Goal: Transaction & Acquisition: Purchase product/service

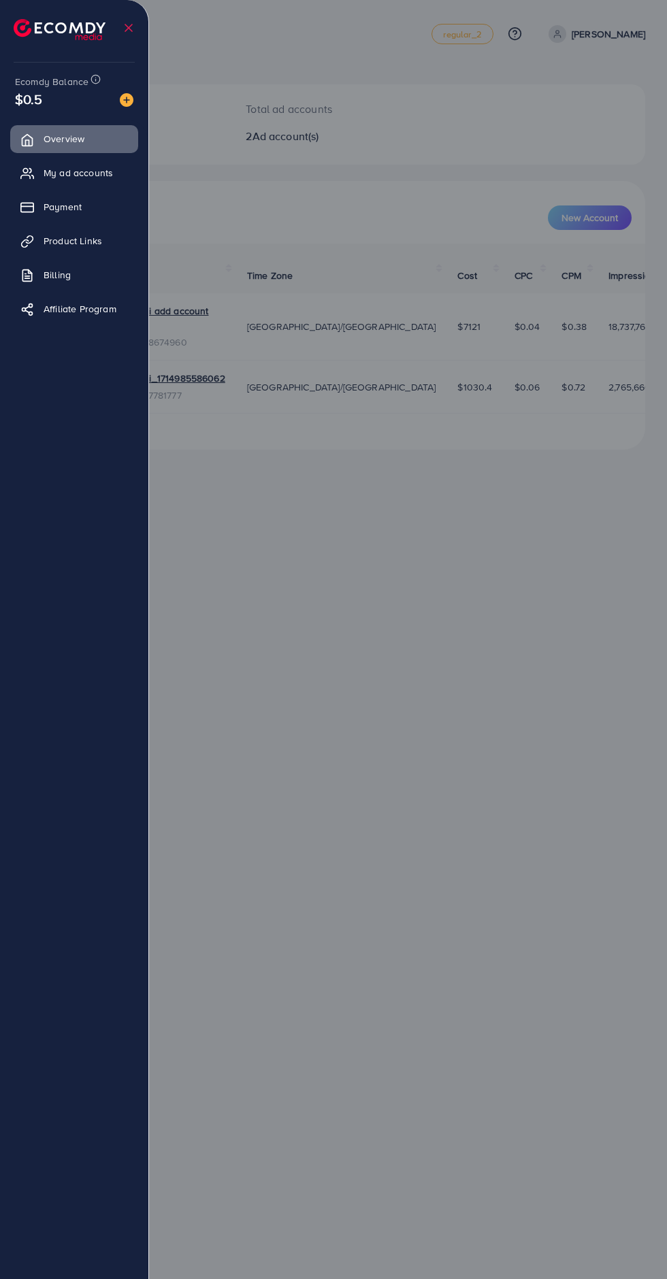
click at [45, 216] on link "Payment" at bounding box center [74, 206] width 128 height 27
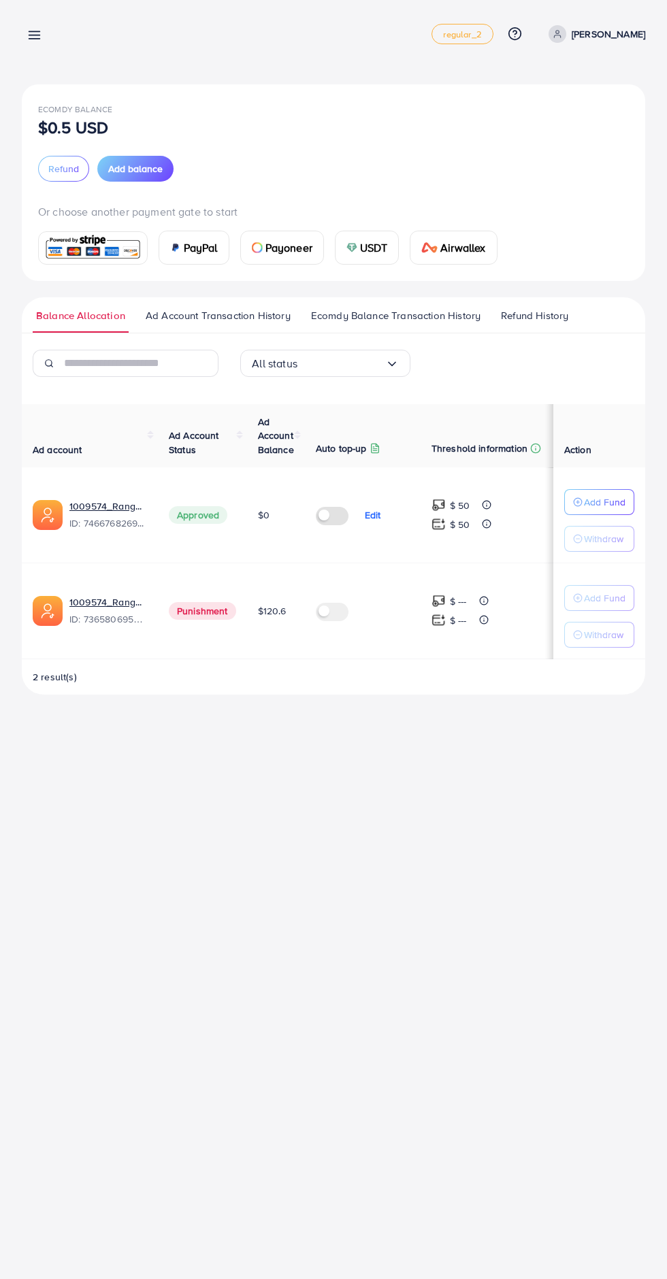
click at [114, 173] on span "Add balance" at bounding box center [135, 169] width 54 height 14
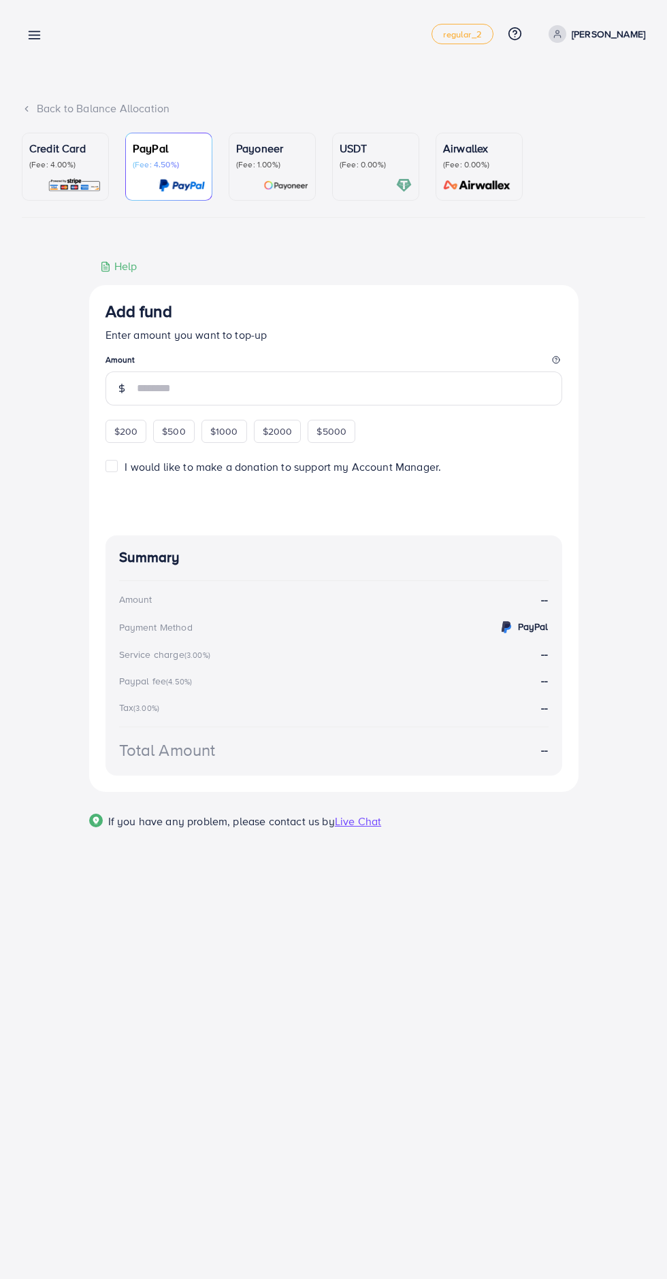
click at [55, 164] on p "(Fee: 4.00%)" at bounding box center [65, 164] width 72 height 11
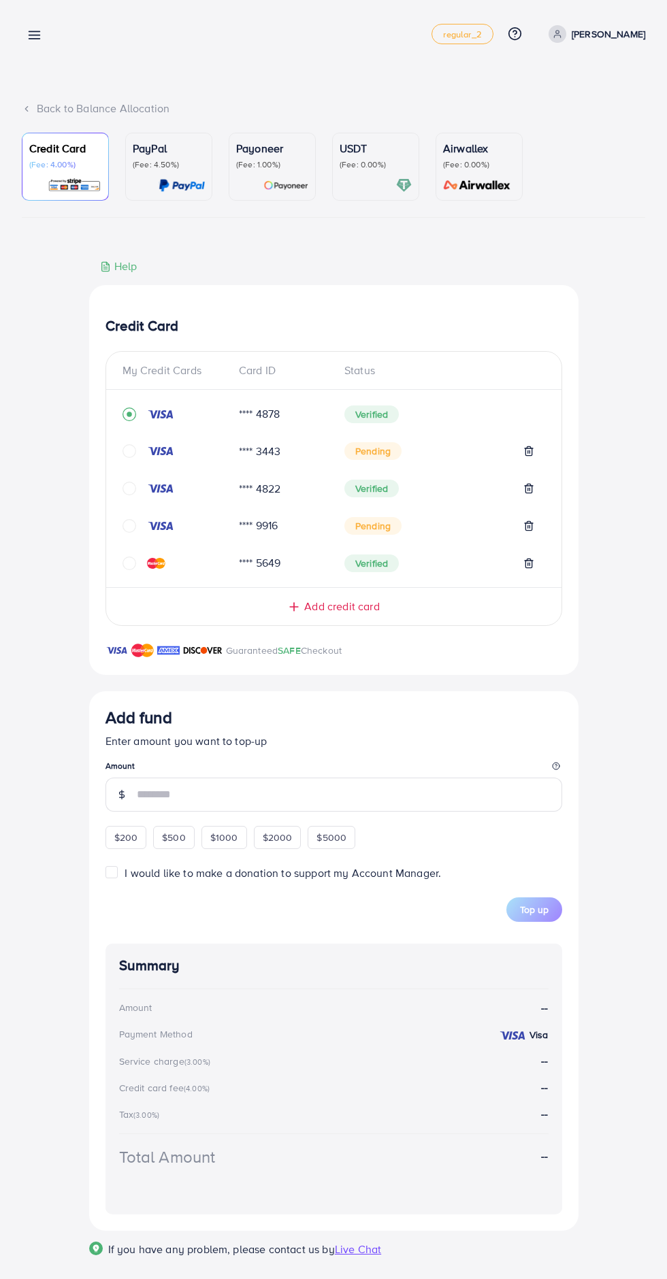
click at [285, 613] on div "Add credit card" at bounding box center [333, 607] width 401 height 16
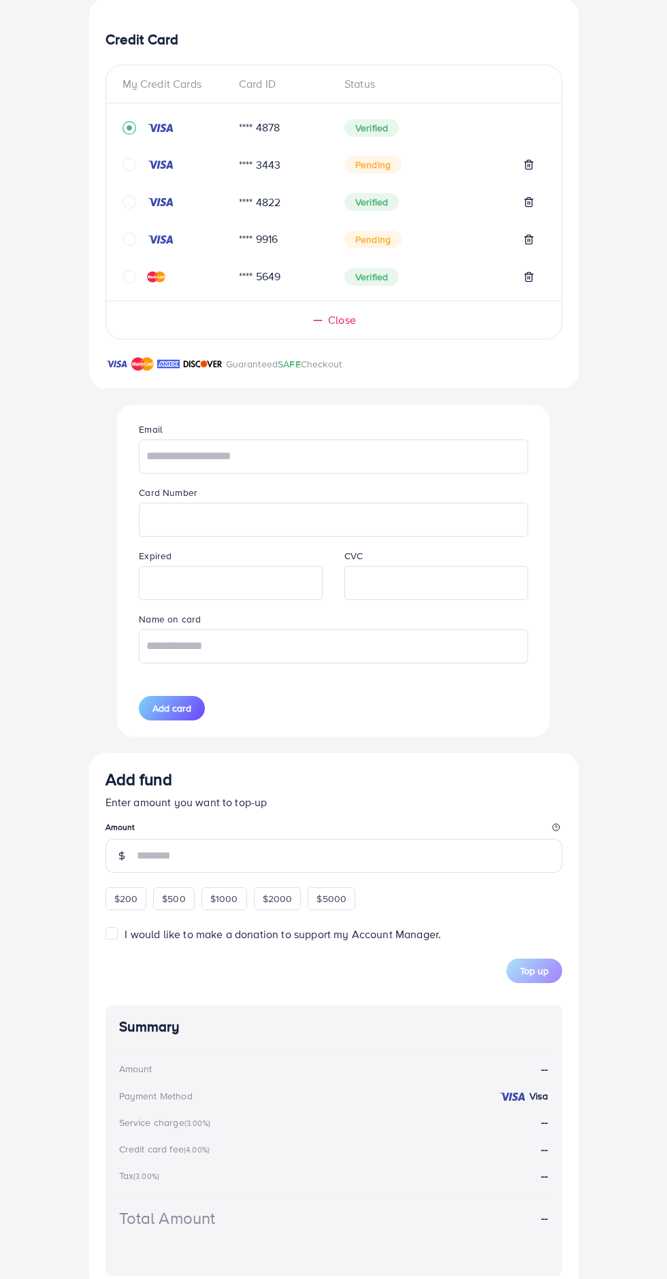
scroll to position [304, 0]
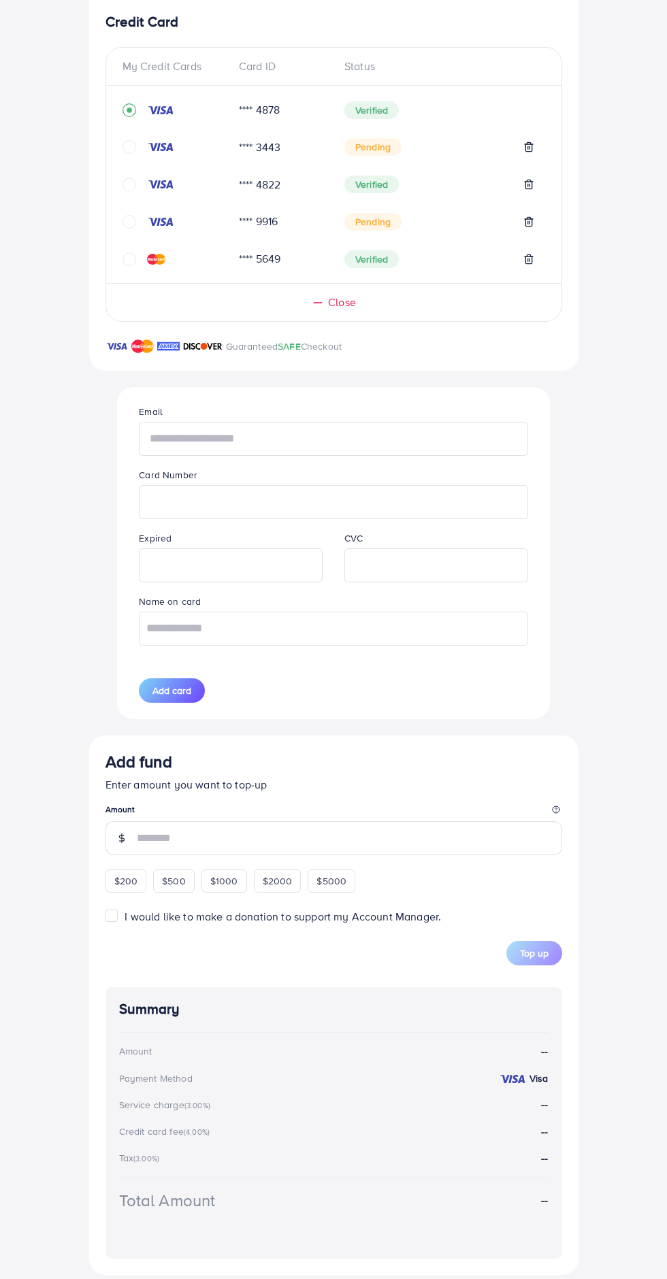
click at [184, 444] on input "text" at bounding box center [333, 439] width 388 height 34
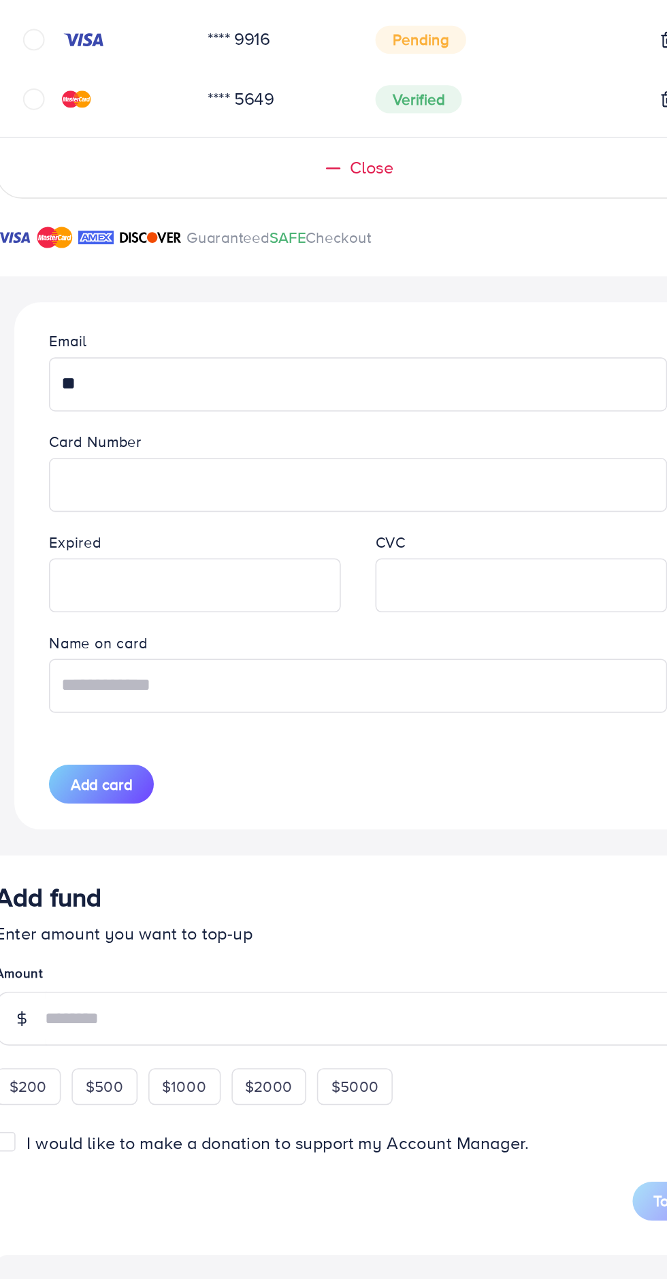
type input "*"
type input "**********"
click at [380, 579] on iframe at bounding box center [436, 565] width 169 height 30
click at [166, 634] on input "text" at bounding box center [333, 628] width 388 height 34
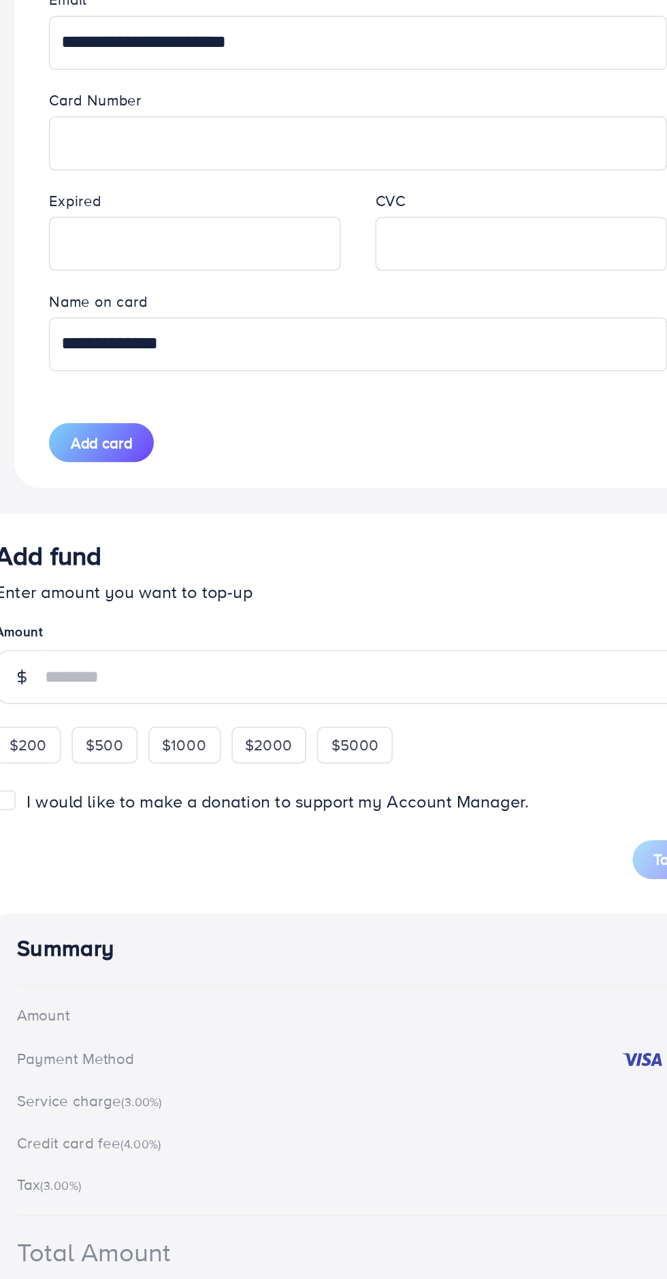
type input "**********"
click at [153, 700] on button "Add card" at bounding box center [172, 690] width 66 height 24
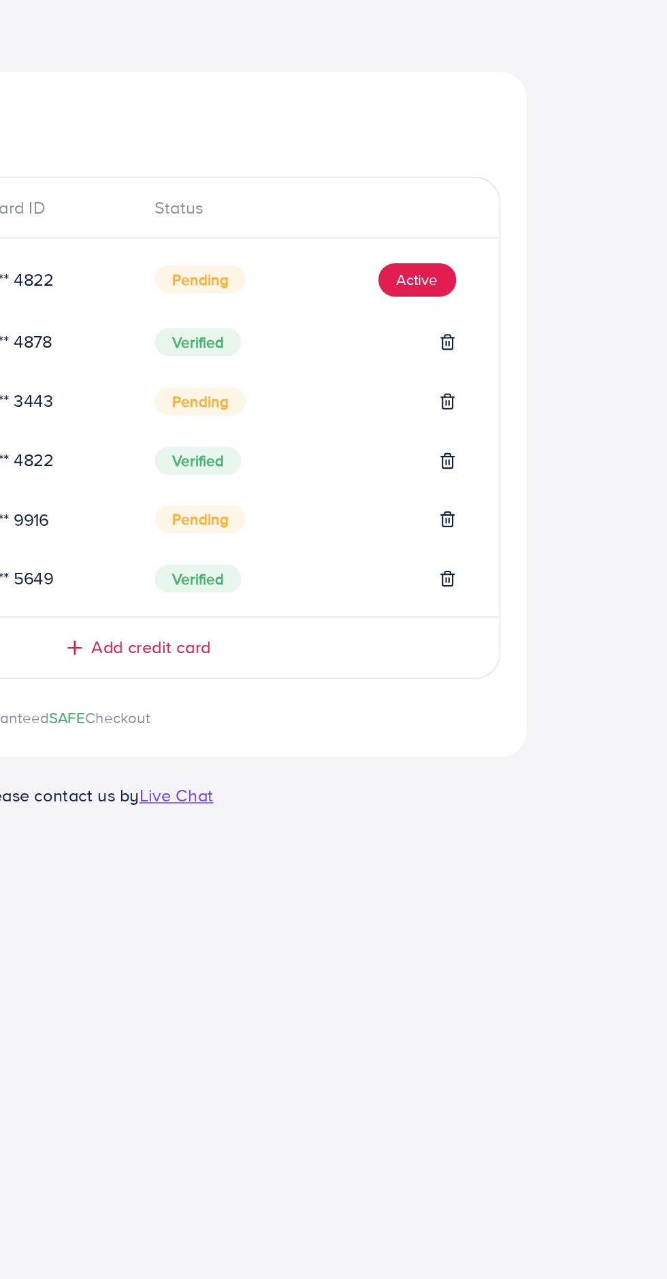
scroll to position [0, 0]
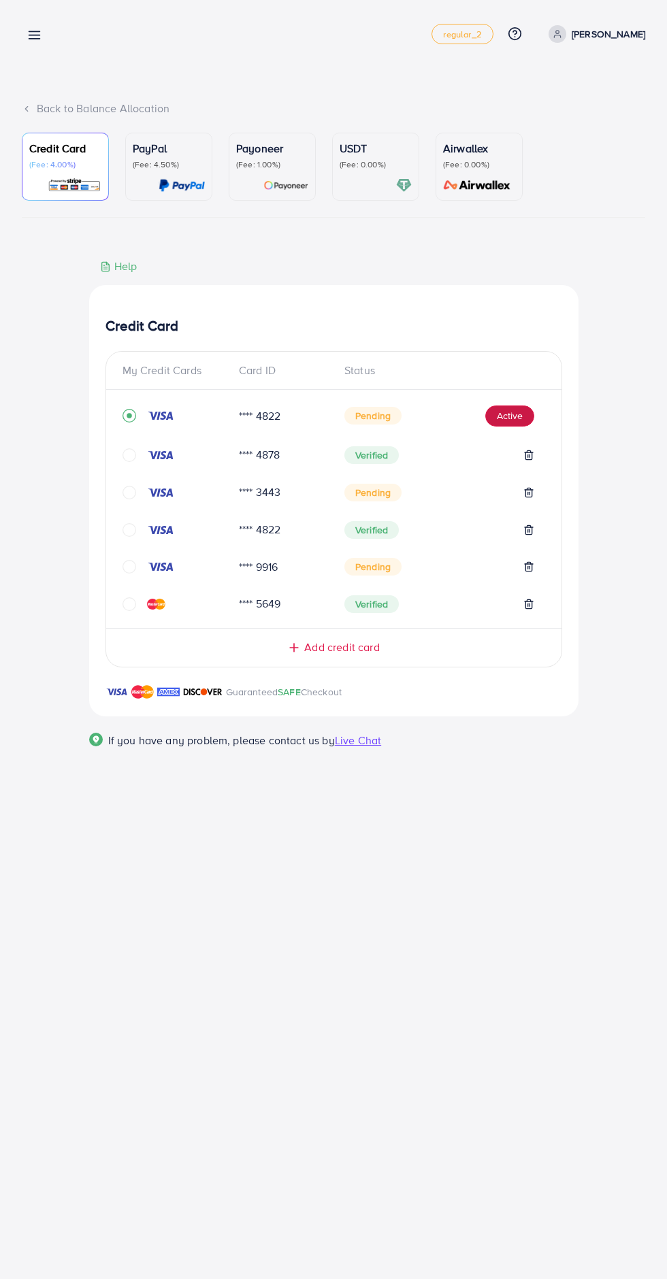
click at [514, 424] on button "Active" at bounding box center [509, 416] width 49 height 22
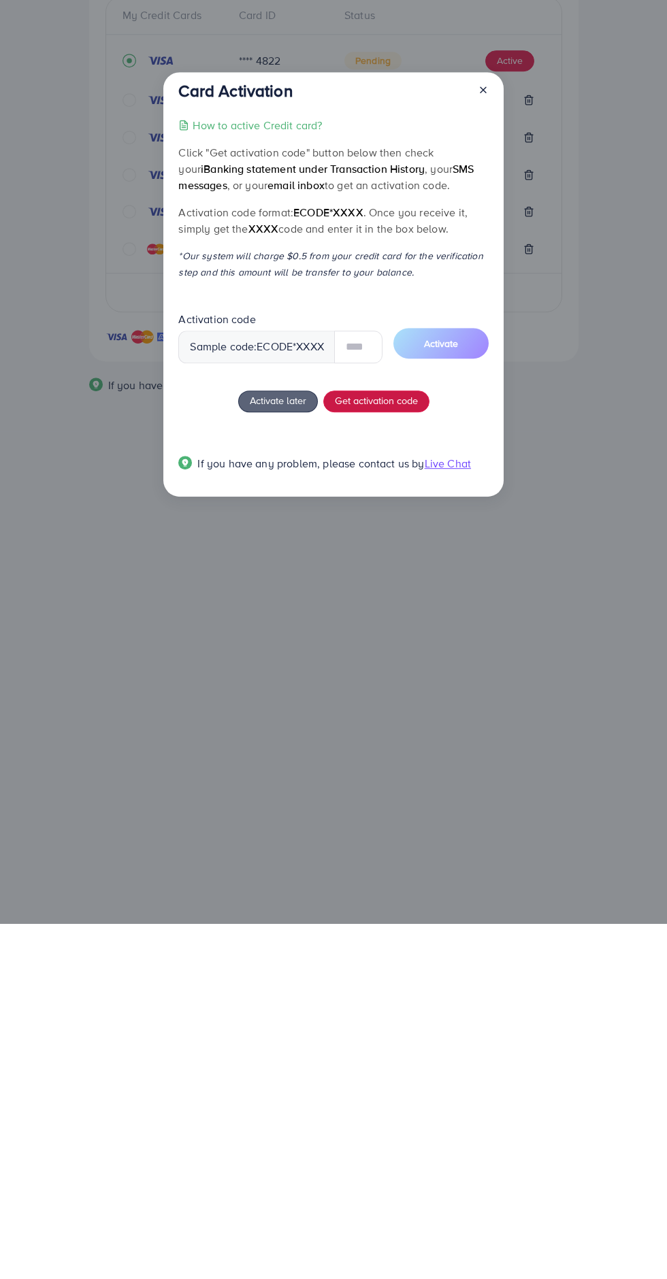
click at [360, 758] on span "Get activation code" at bounding box center [376, 755] width 83 height 14
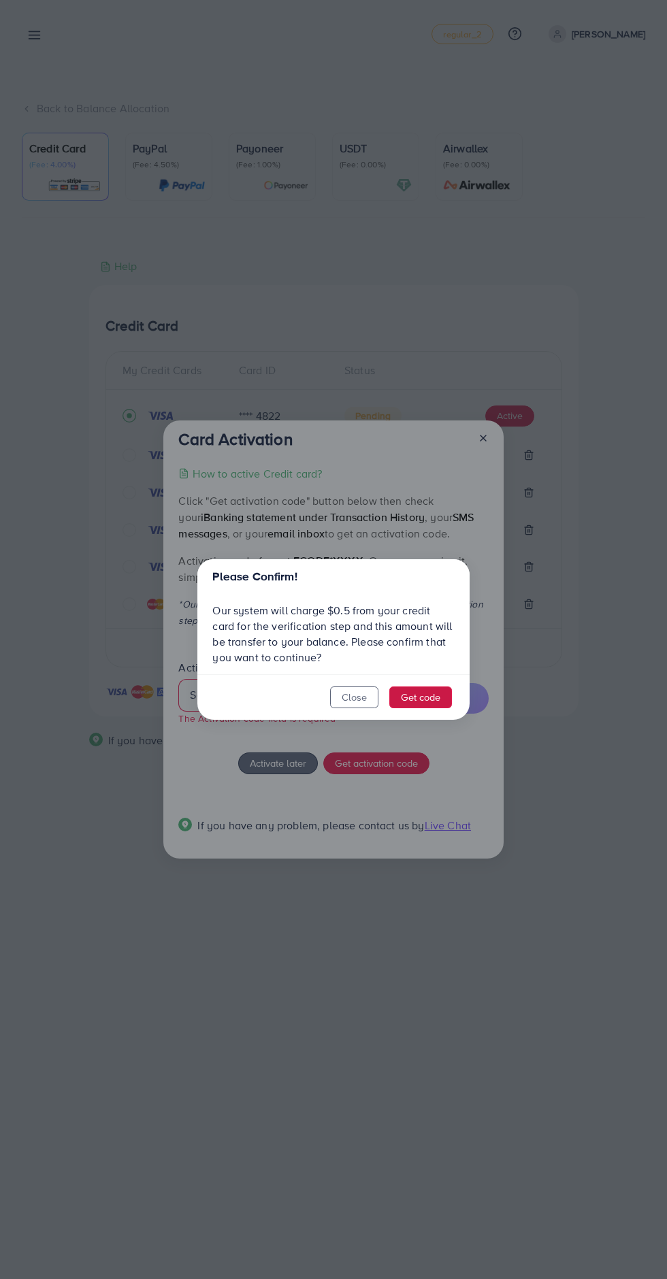
click at [418, 696] on button "Get code" at bounding box center [420, 697] width 63 height 22
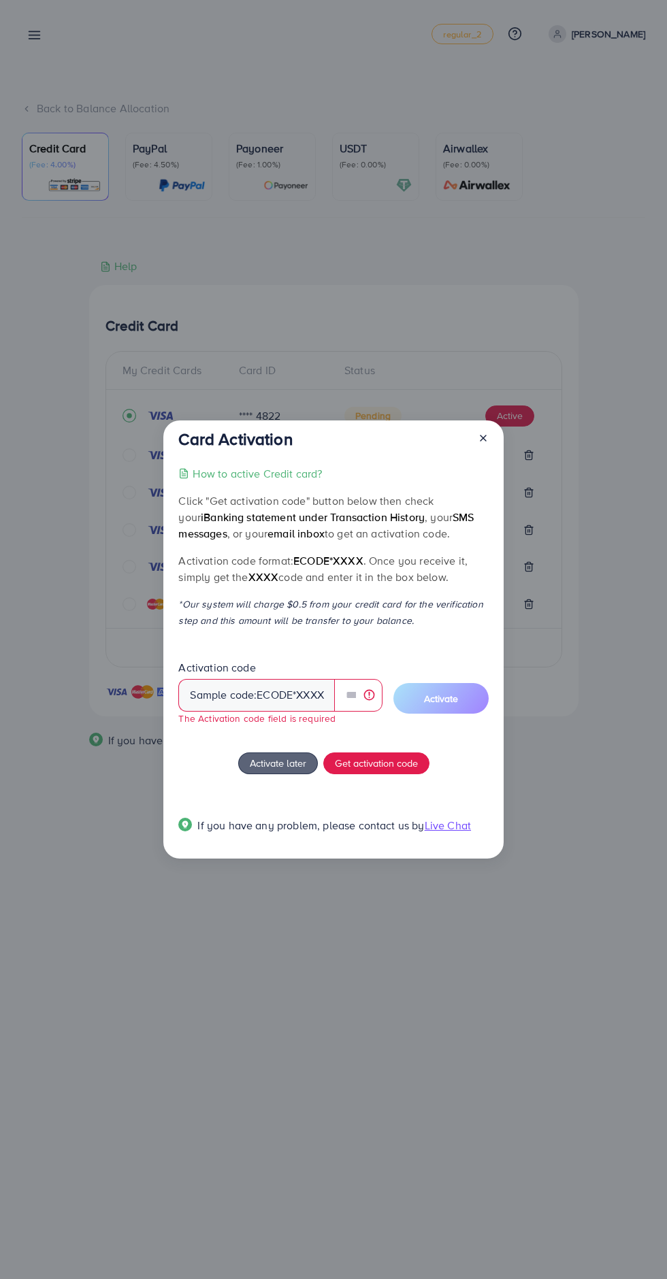
click at [41, 377] on div "Card Activation How to active Credit card? Click "Get activation code" button b…" at bounding box center [333, 639] width 667 height 1279
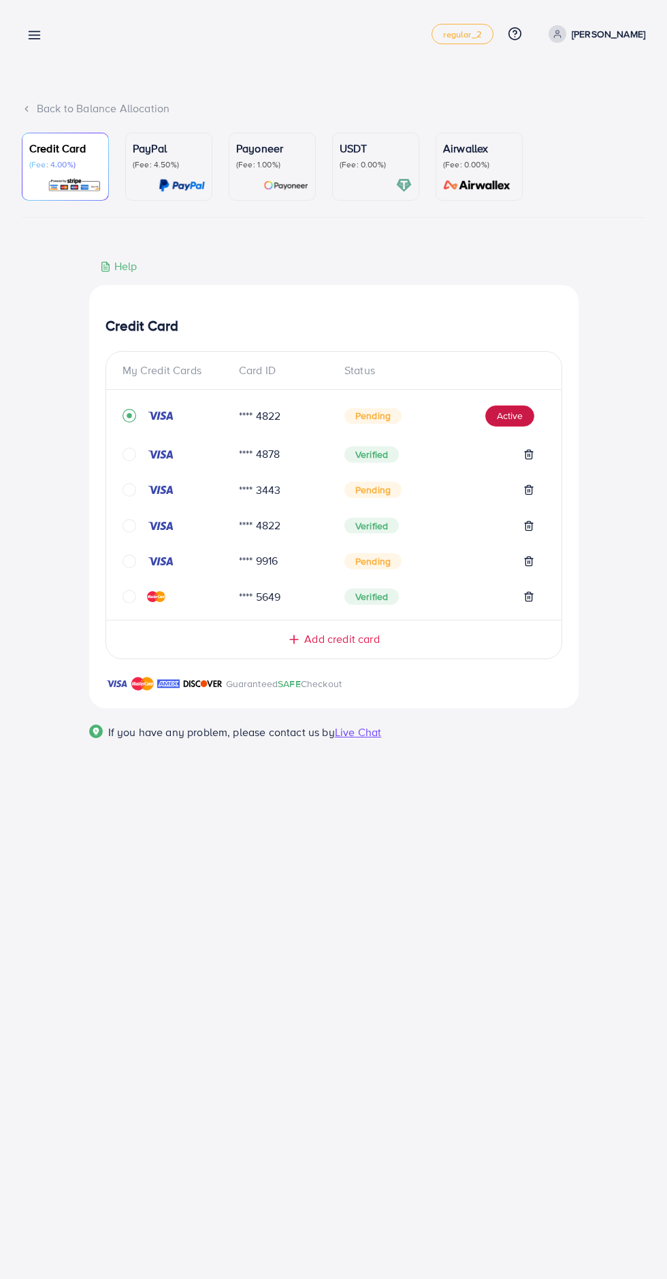
click at [511, 418] on button "Active" at bounding box center [509, 416] width 49 height 22
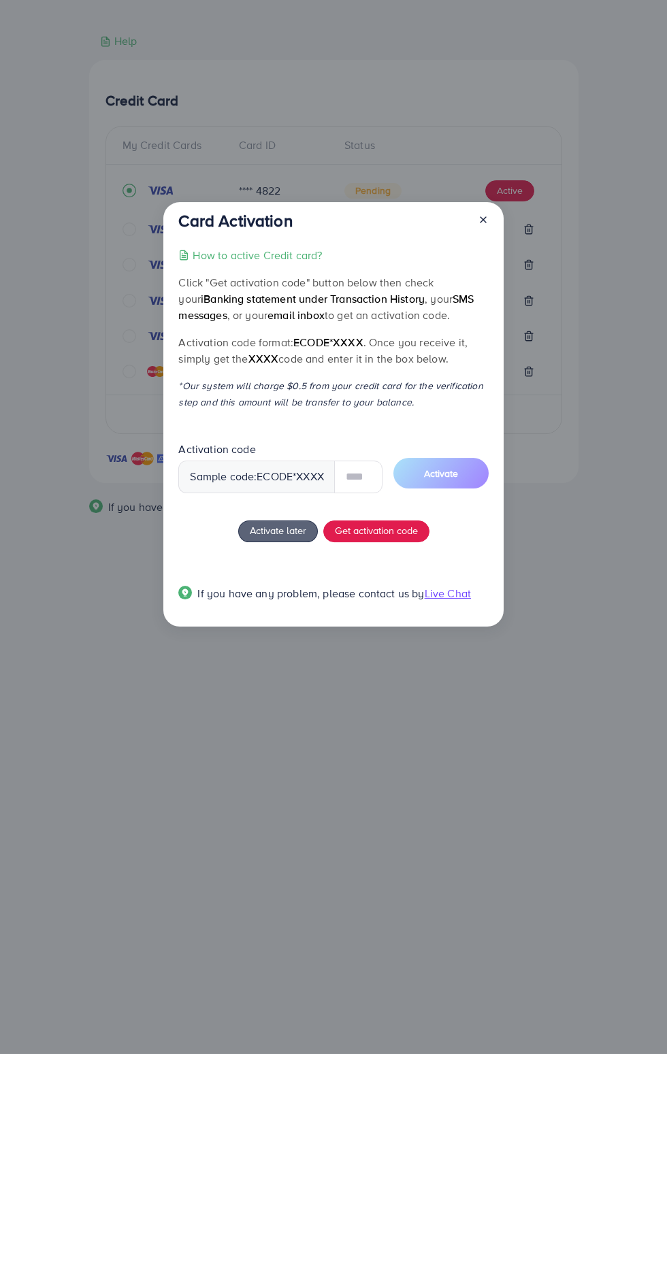
click at [211, 713] on span "Sample code: ecode *XXXX" at bounding box center [279, 702] width 203 height 33
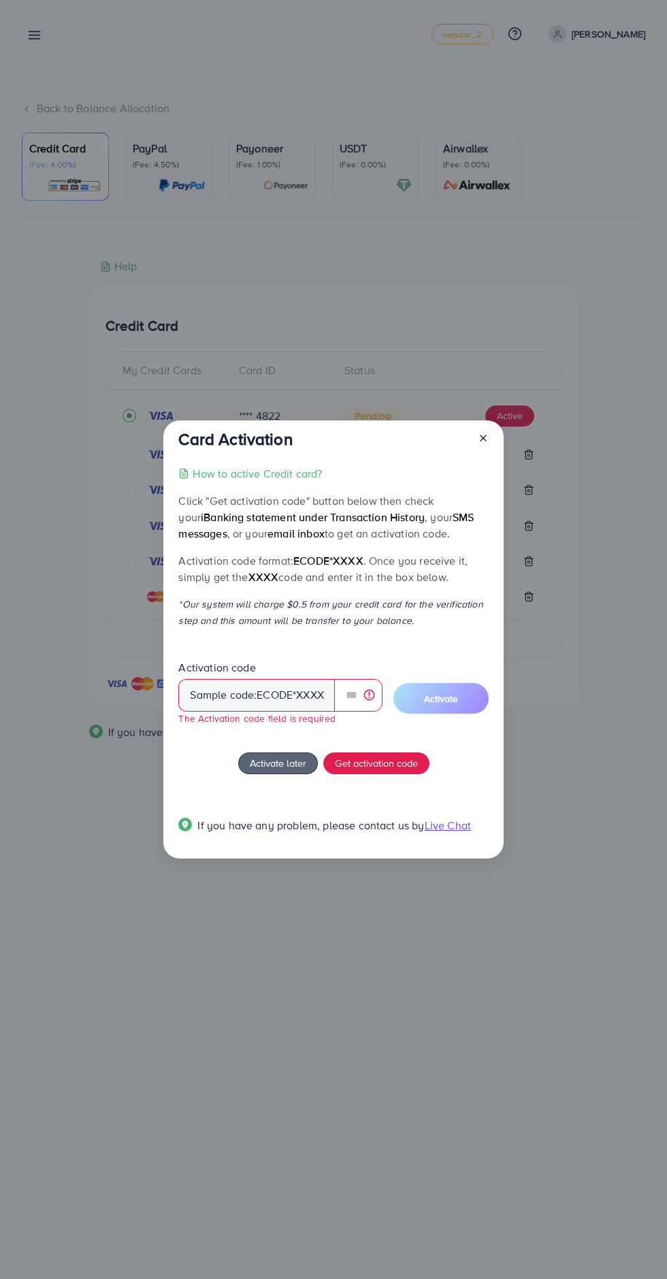
click at [236, 704] on div "Sample code: ecode *XXXX" at bounding box center [256, 695] width 156 height 33
click at [225, 700] on div "Sample code: ecode *XXXX" at bounding box center [256, 695] width 156 height 33
click at [224, 682] on div "Sample code: ecode *XXXX" at bounding box center [256, 695] width 156 height 33
click at [361, 769] on span "Get activation code" at bounding box center [376, 763] width 83 height 14
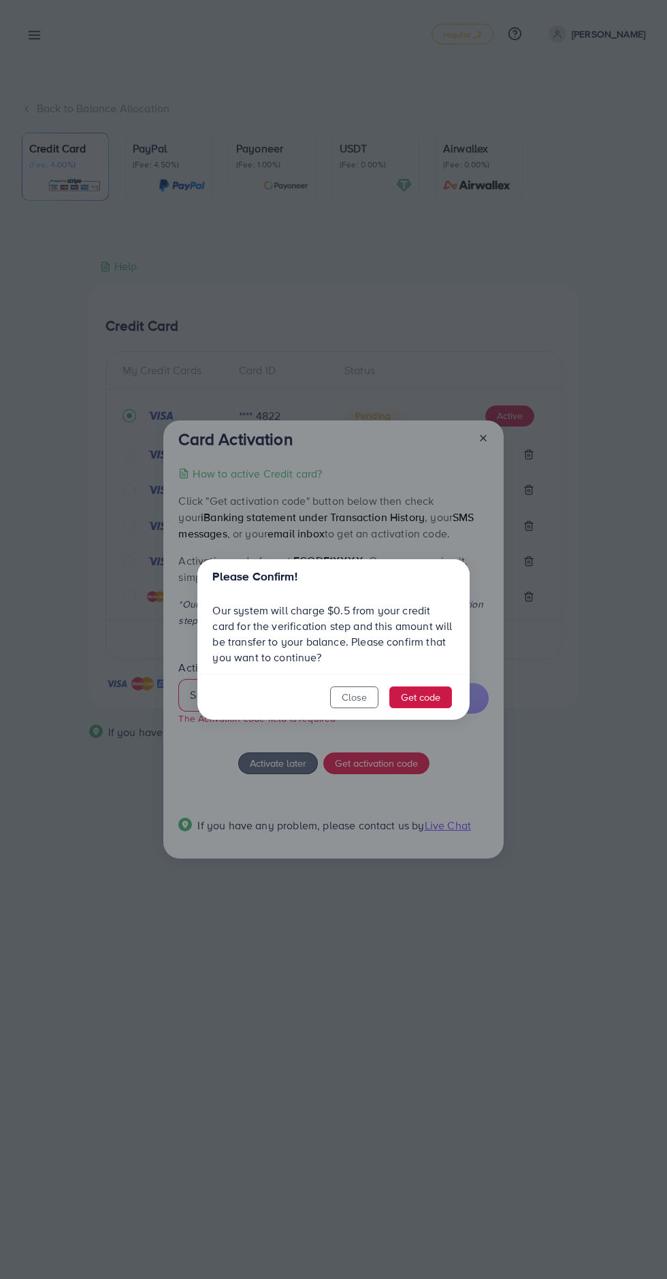
click at [409, 703] on button "Get code" at bounding box center [420, 697] width 63 height 22
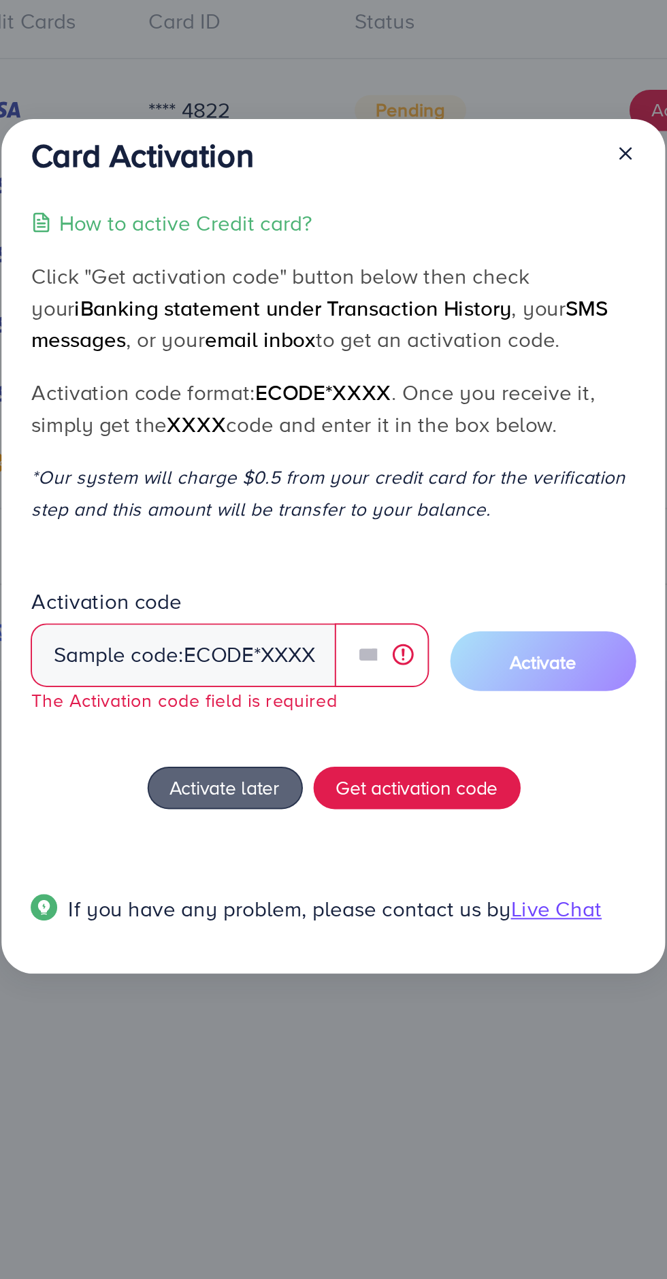
click at [224, 700] on div "Sample code: ecode *XXXX" at bounding box center [256, 695] width 156 height 33
click at [229, 700] on div "Sample code: ecode *XXXX" at bounding box center [256, 695] width 156 height 33
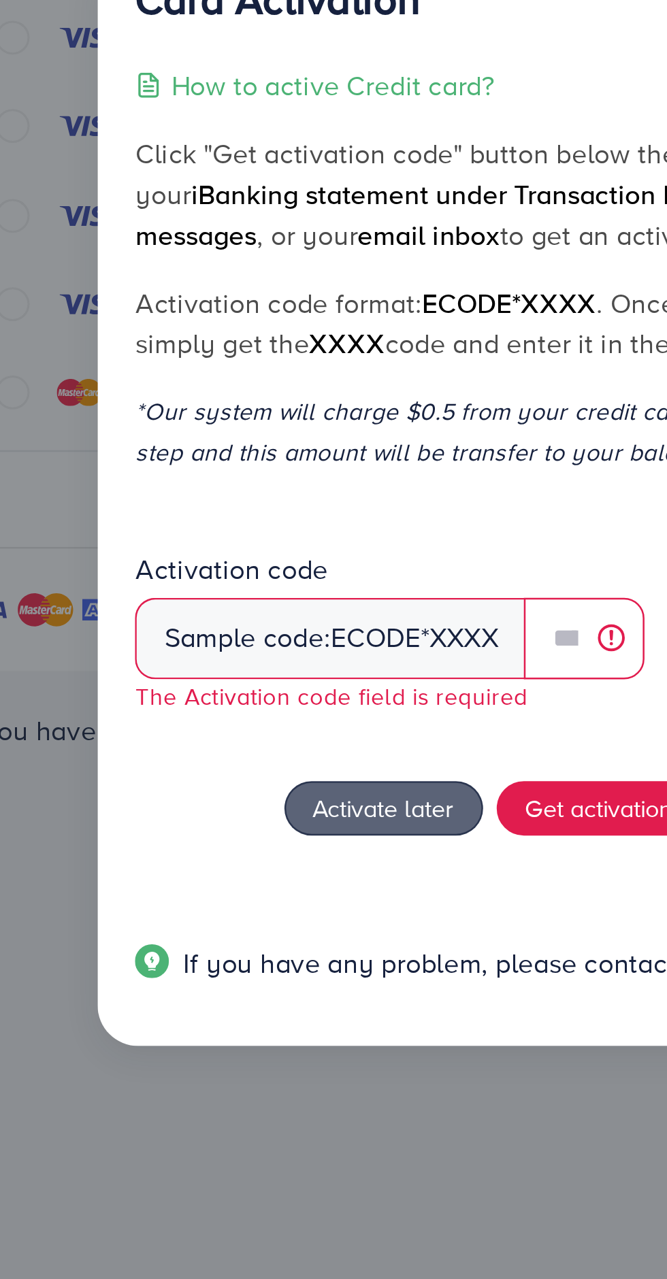
click at [216, 688] on div "Sample code: ecode *XXXX" at bounding box center [256, 695] width 156 height 33
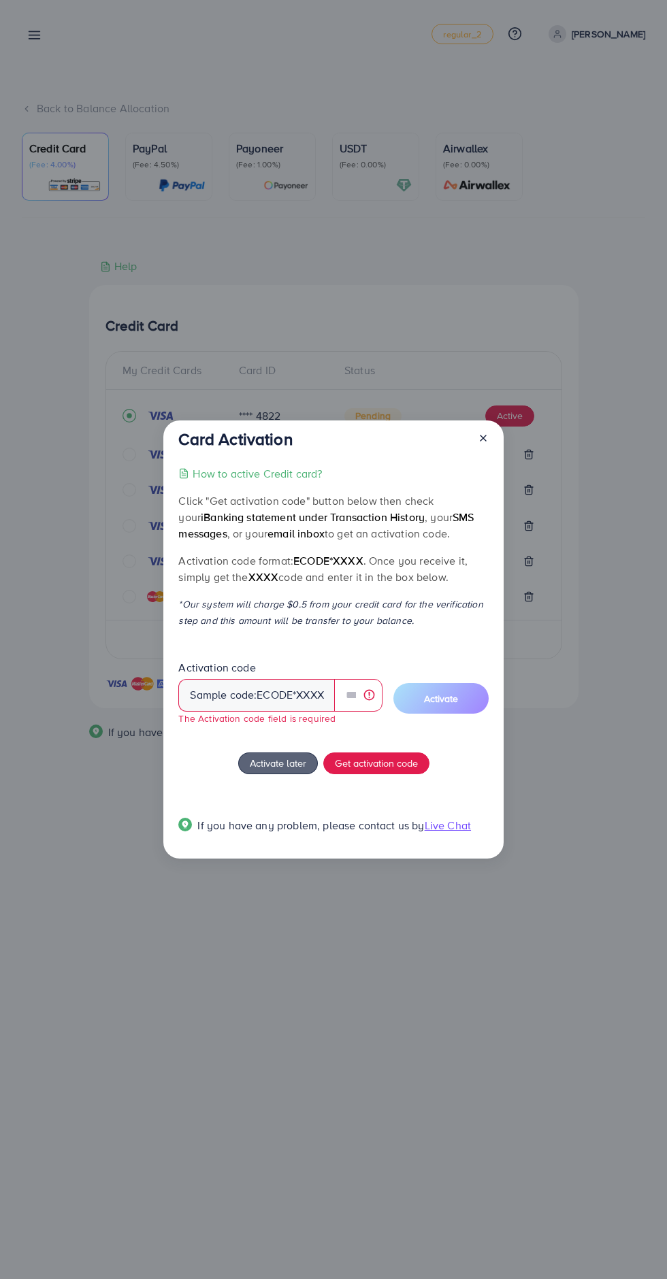
click at [245, 701] on div "Sample code: ecode *XXXX" at bounding box center [256, 695] width 156 height 33
click at [252, 711] on span "Sample code: ecode *XXXX The Activation code field is required" at bounding box center [279, 702] width 203 height 46
click at [317, 691] on div "Sample code: ecode *XXXX" at bounding box center [256, 695] width 156 height 33
click at [352, 695] on input "text" at bounding box center [358, 695] width 48 height 33
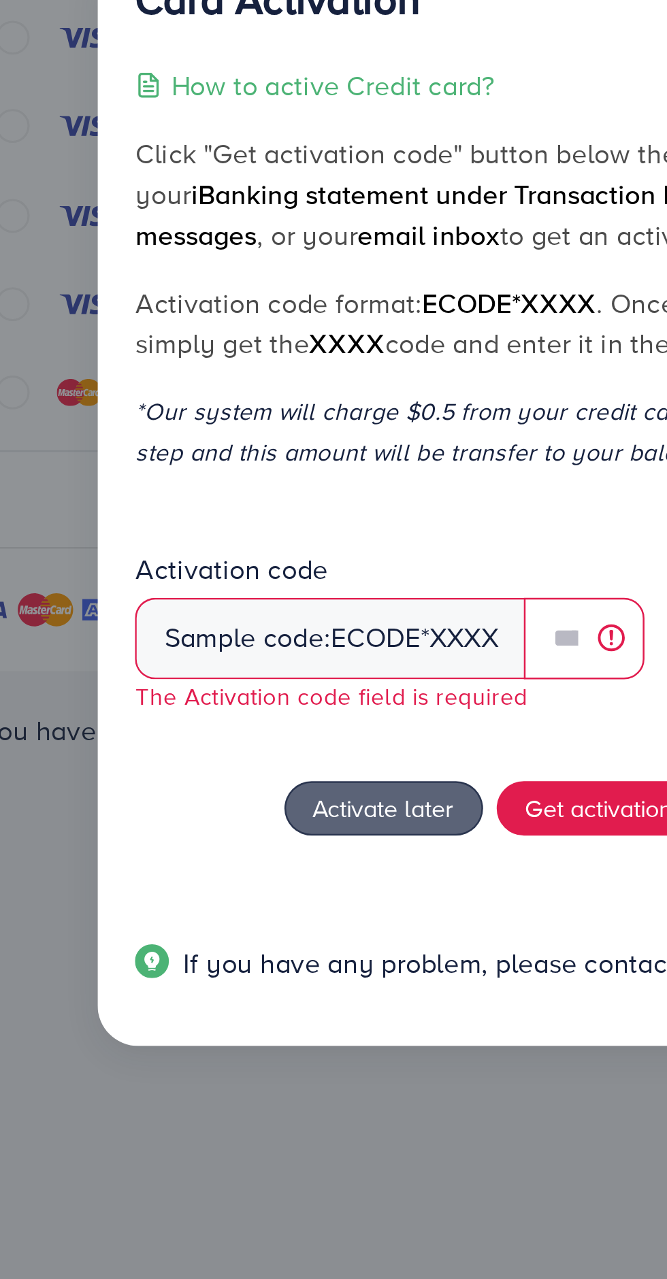
click at [211, 691] on div "Sample code: ecode *XXXX" at bounding box center [256, 695] width 156 height 33
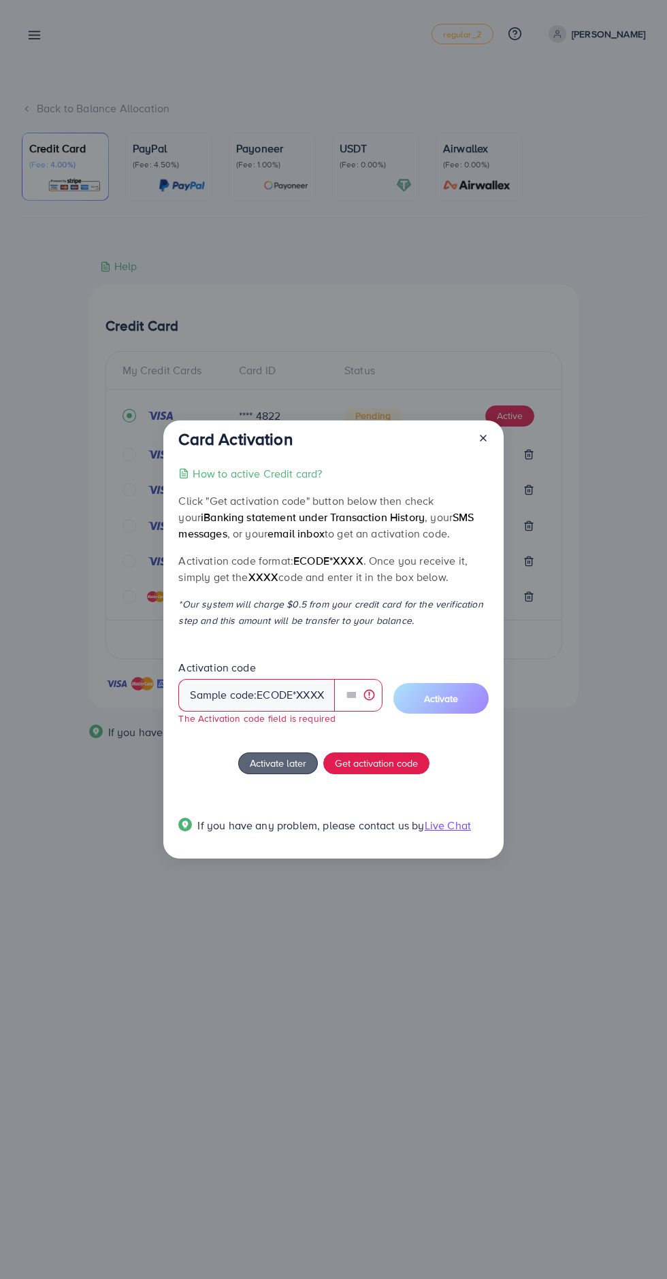
click at [269, 693] on span "ecode" at bounding box center [274, 695] width 36 height 16
click at [199, 695] on div "Sample code: ecode *XXXX" at bounding box center [256, 695] width 156 height 33
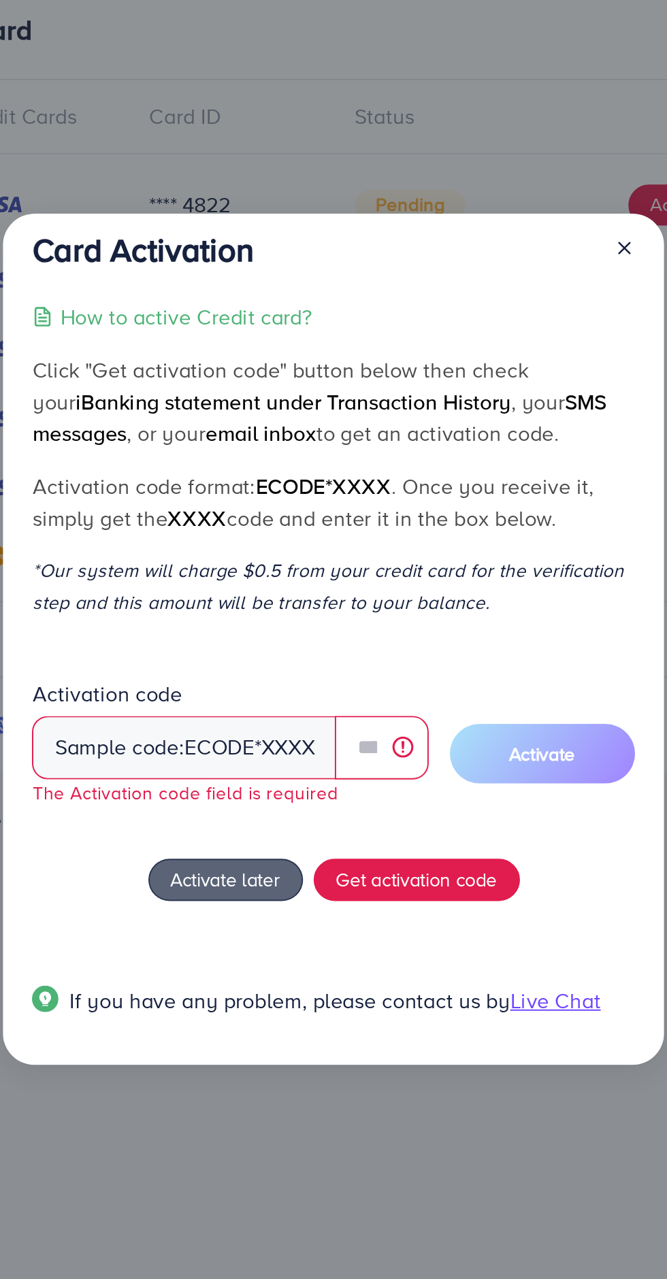
click at [240, 697] on div "Sample code: ecode *XXXX" at bounding box center [256, 695] width 156 height 33
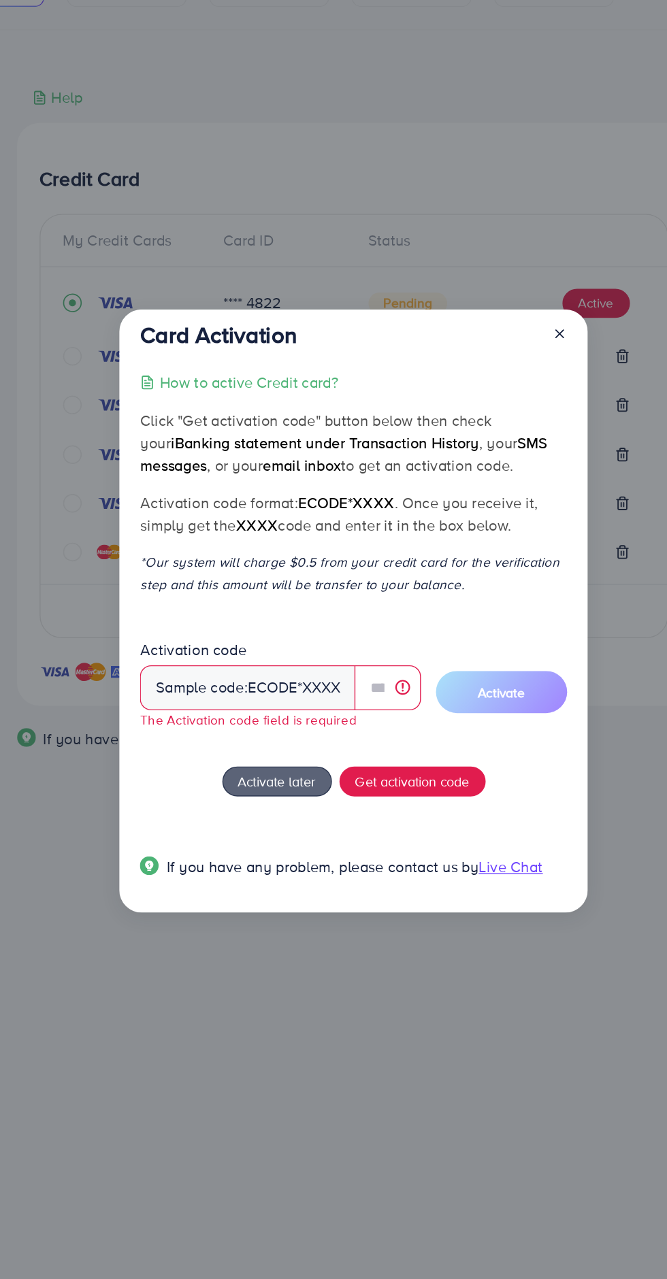
click at [239, 722] on small "The Activation code field is required" at bounding box center [256, 717] width 157 height 13
click at [245, 688] on div "Sample code: ecode *XXXX" at bounding box center [256, 695] width 156 height 33
click at [352, 700] on input "text" at bounding box center [358, 695] width 48 height 33
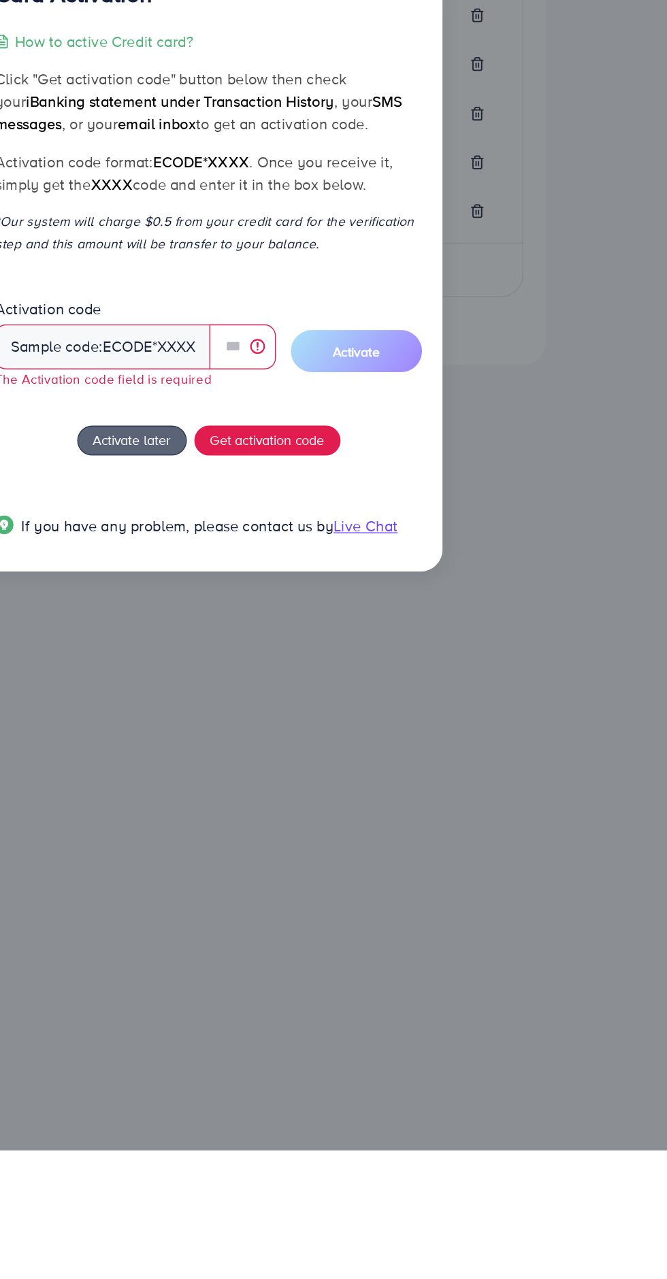
click at [235, 686] on div "Sample code: ecode *XXXX" at bounding box center [256, 695] width 156 height 33
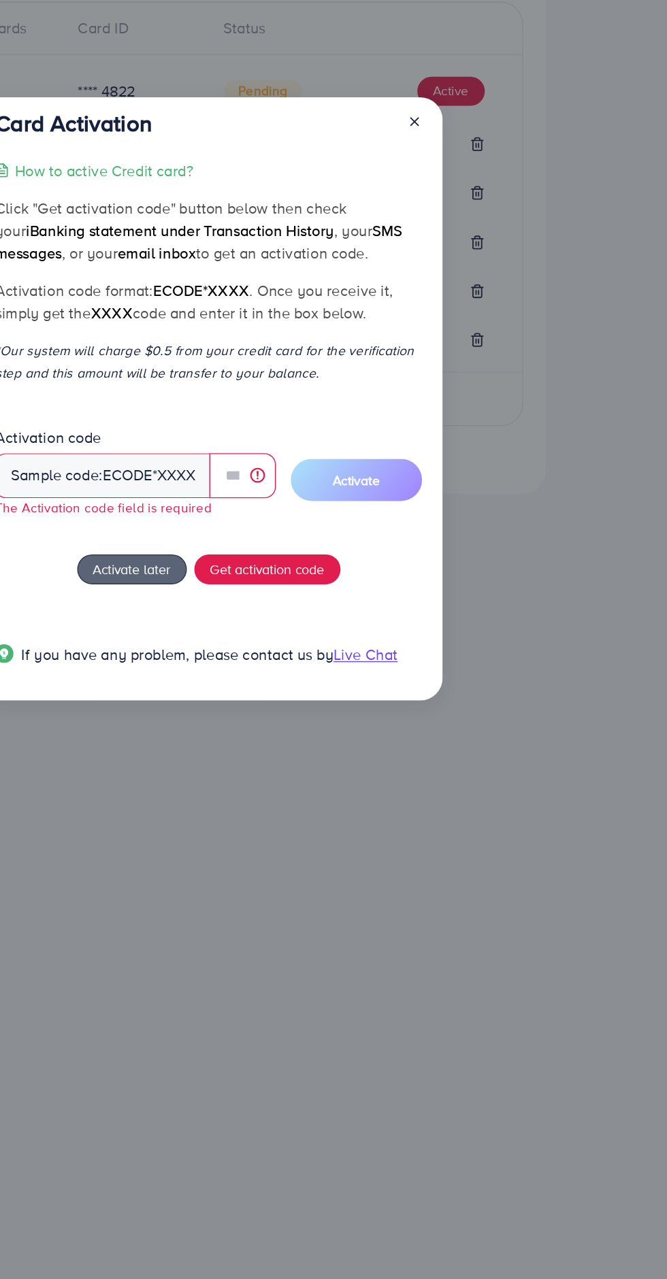
click at [269, 645] on div "How to active Credit card? Click "Get activation code" button below then check …" at bounding box center [332, 657] width 309 height 384
click at [267, 714] on small "The Activation code field is required" at bounding box center [256, 717] width 157 height 13
click at [254, 691] on div "Sample code: ecode *XXXX" at bounding box center [256, 695] width 156 height 33
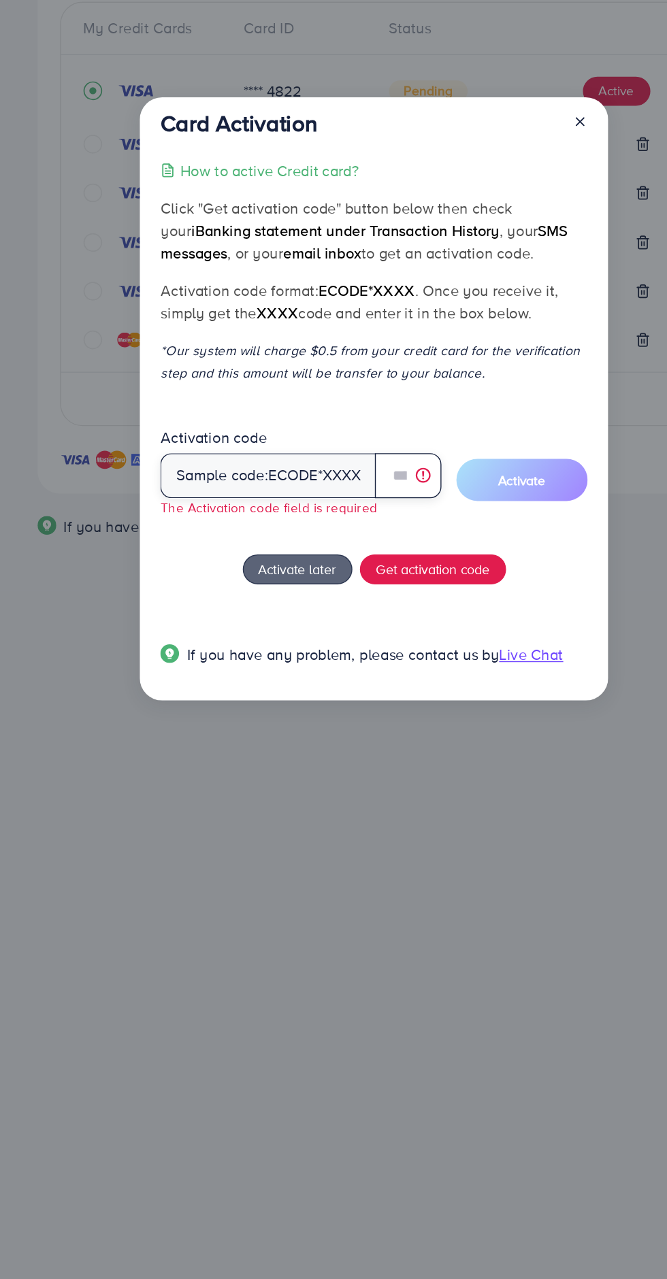
click at [350, 698] on input "text" at bounding box center [358, 695] width 48 height 33
click at [348, 697] on input "text" at bounding box center [358, 695] width 48 height 33
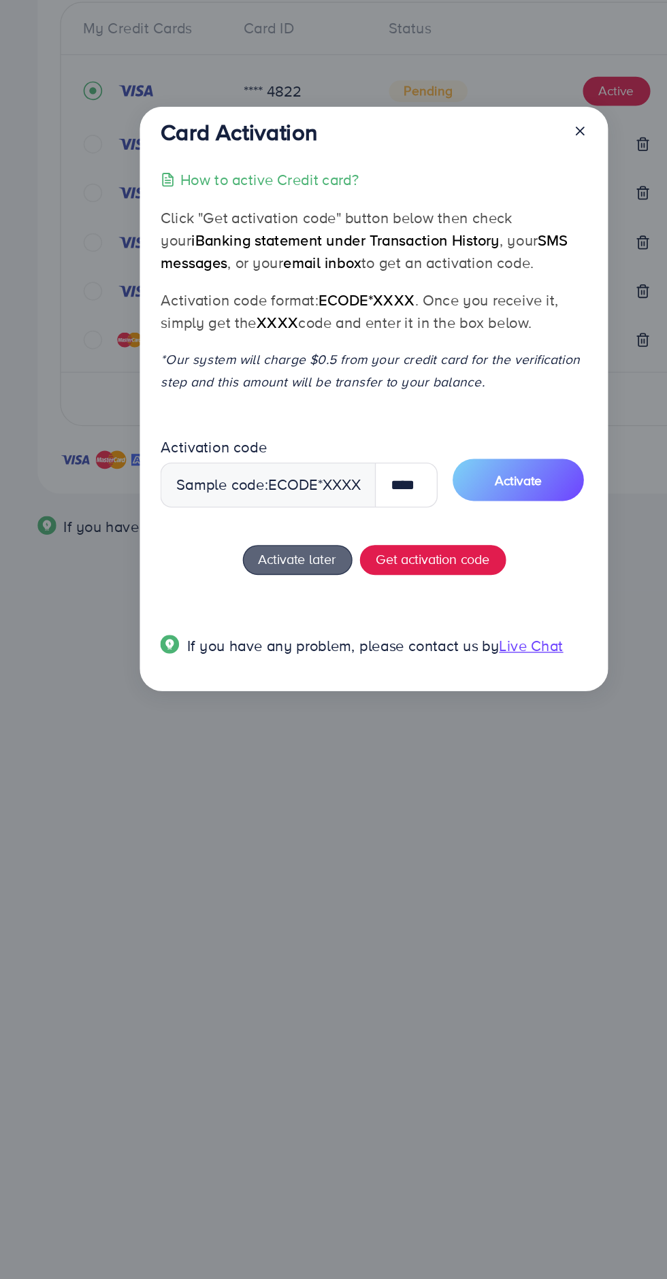
click at [220, 682] on label "Activation code" at bounding box center [216, 675] width 77 height 16
click at [216, 705] on div "Sample code: ecode *XXXX" at bounding box center [256, 702] width 156 height 33
click at [204, 701] on div "Sample code: ecode *XXXX" at bounding box center [256, 702] width 156 height 33
click at [354, 707] on input "****" at bounding box center [357, 702] width 46 height 33
click at [236, 707] on div "Sample code: ecode *XXXX" at bounding box center [256, 702] width 156 height 33
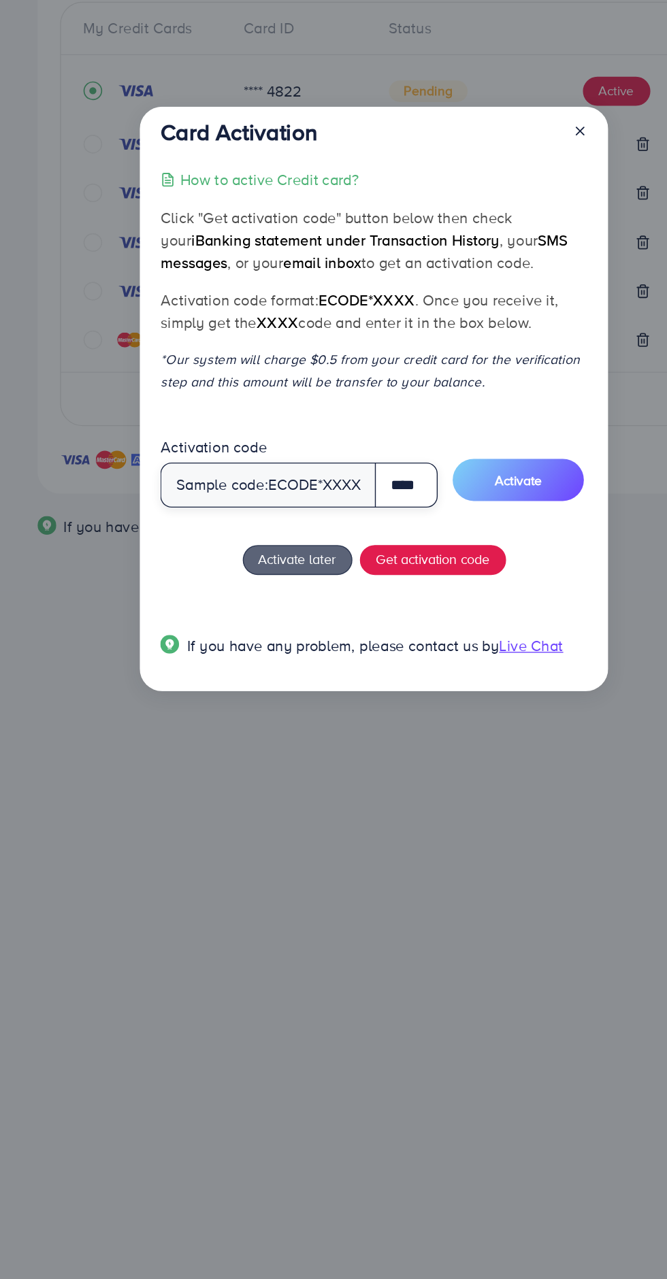
click at [356, 707] on input "****" at bounding box center [357, 702] width 46 height 33
type input "*"
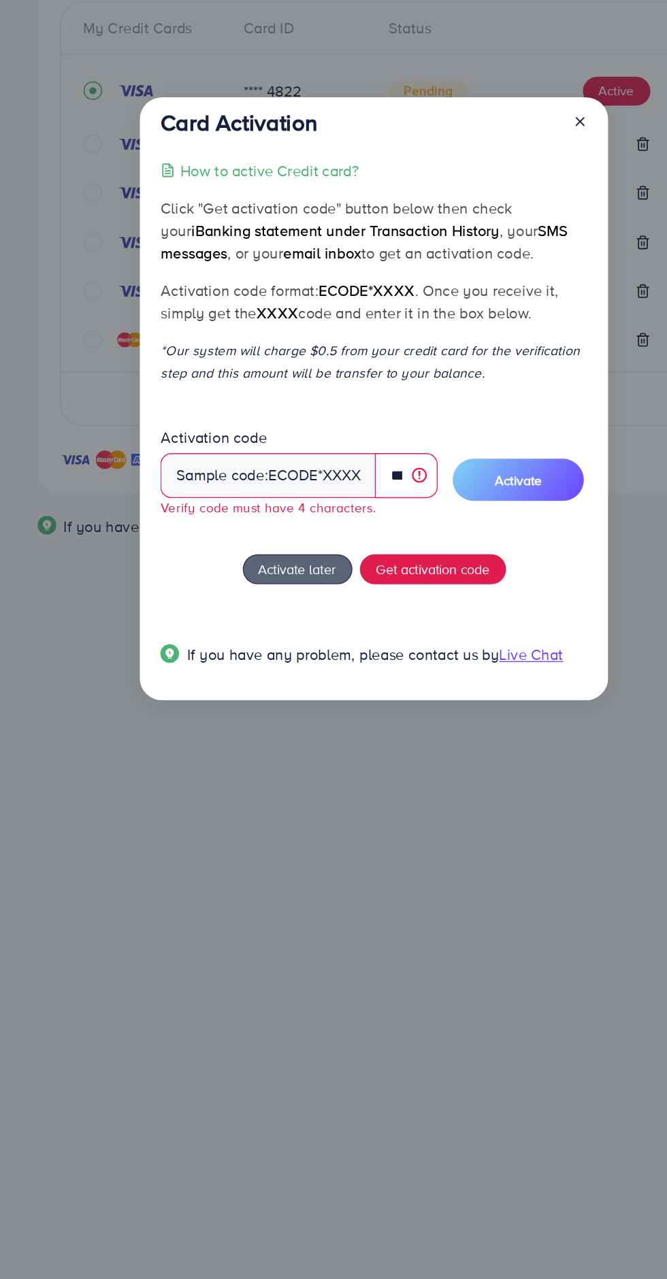
scroll to position [0, 0]
click at [233, 709] on div "Sample code: ecode *XXXX" at bounding box center [256, 695] width 156 height 33
click at [220, 699] on div "Sample code: ecode *XXXX" at bounding box center [256, 695] width 156 height 33
click at [352, 702] on input "*****" at bounding box center [357, 695] width 46 height 33
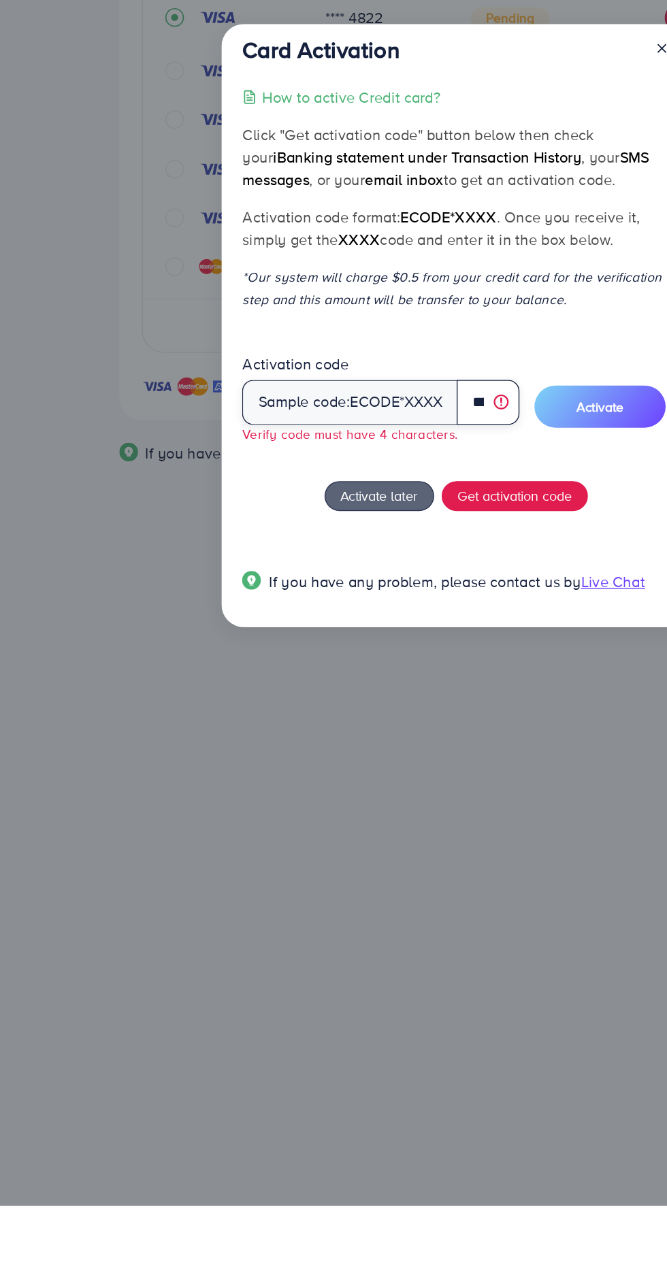
click at [348, 705] on input "*****" at bounding box center [357, 695] width 46 height 33
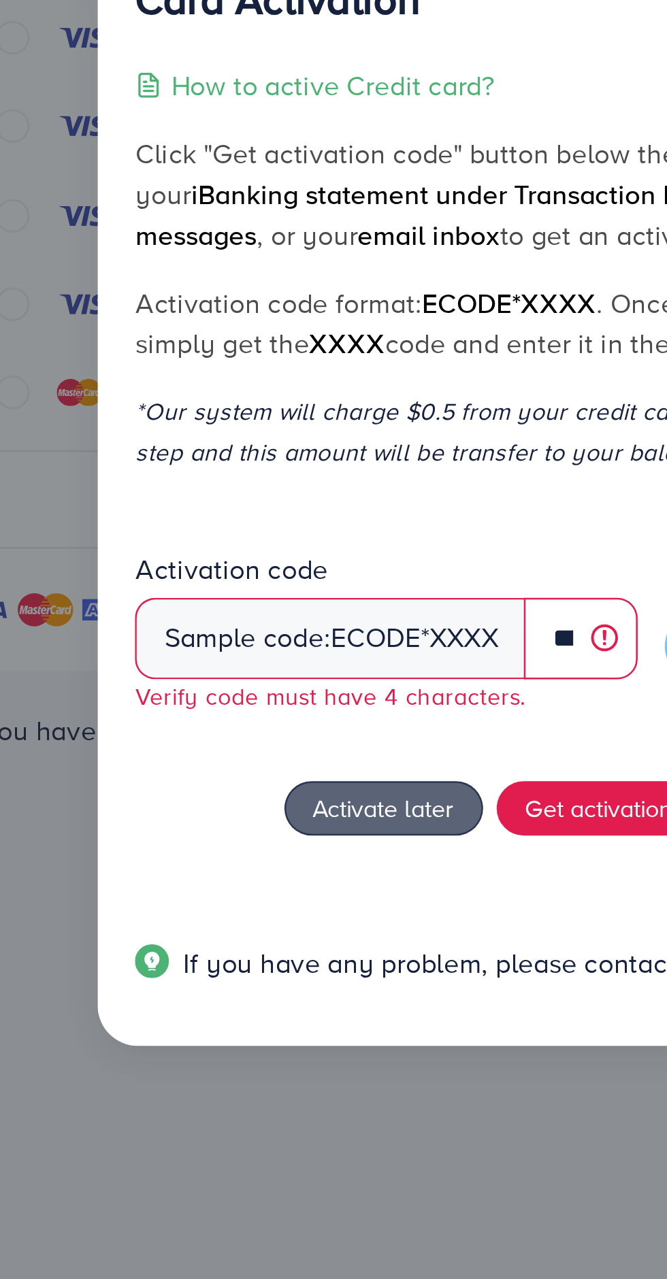
click at [195, 690] on div "Sample code: ecode *XXXX" at bounding box center [256, 695] width 156 height 33
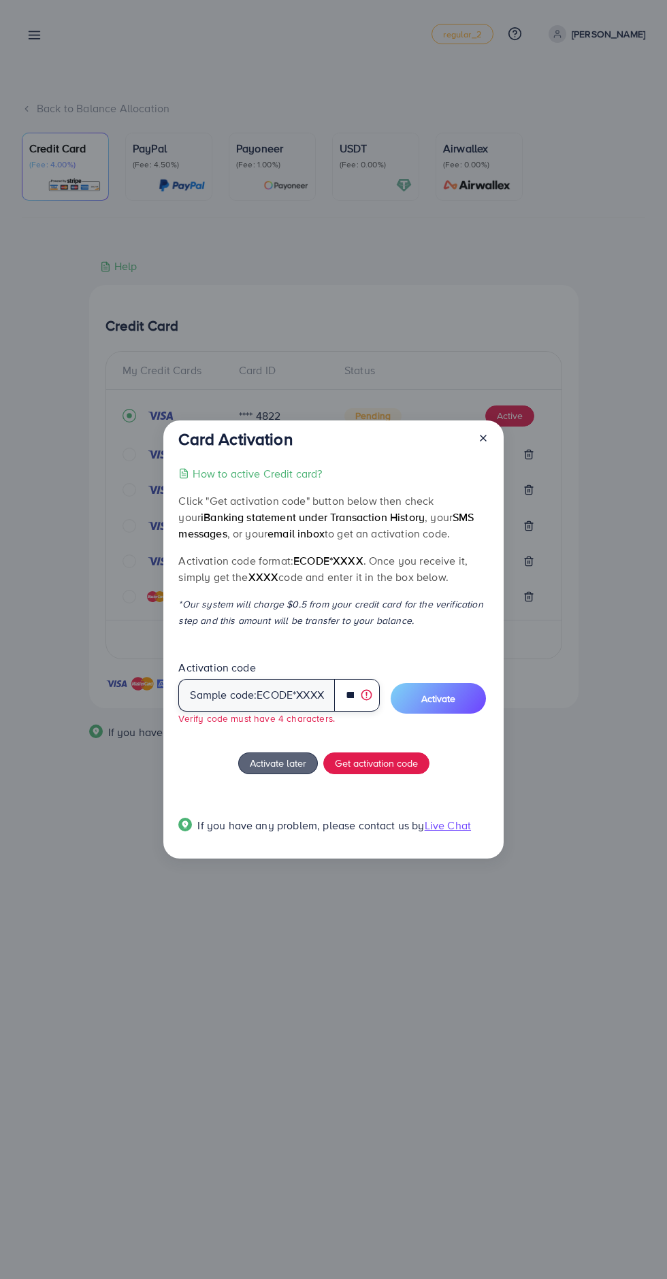
click at [352, 703] on input "*****" at bounding box center [357, 695] width 46 height 33
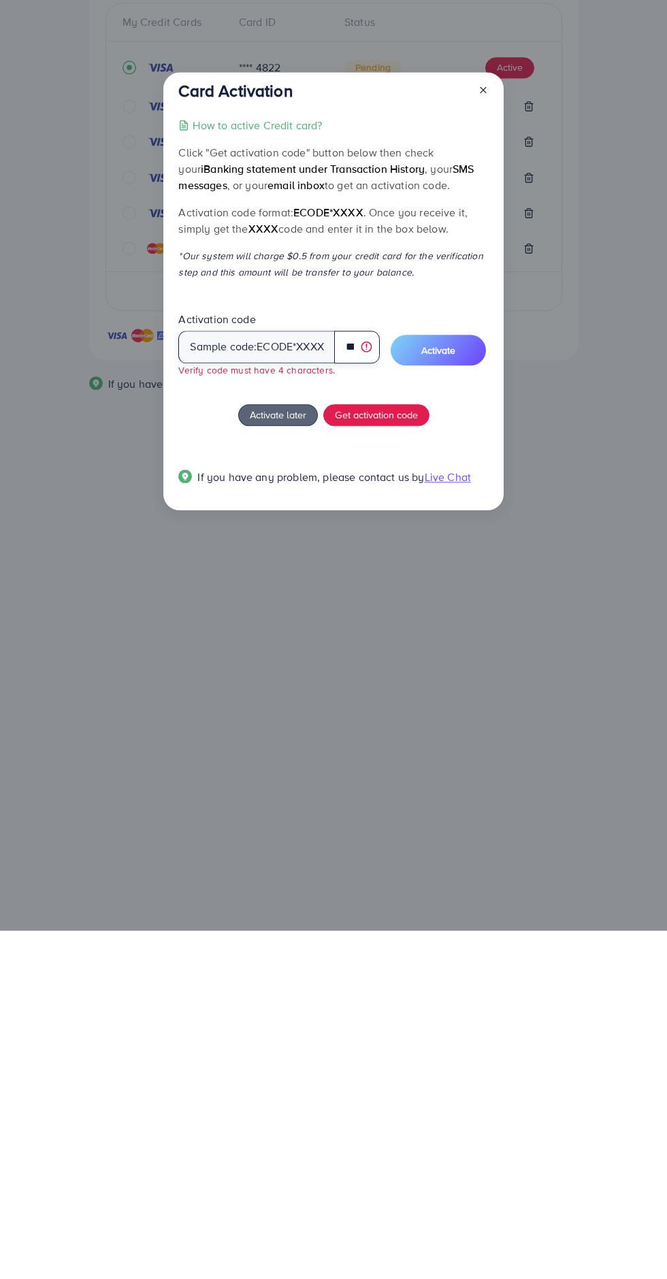
scroll to position [0, 27]
type input "*"
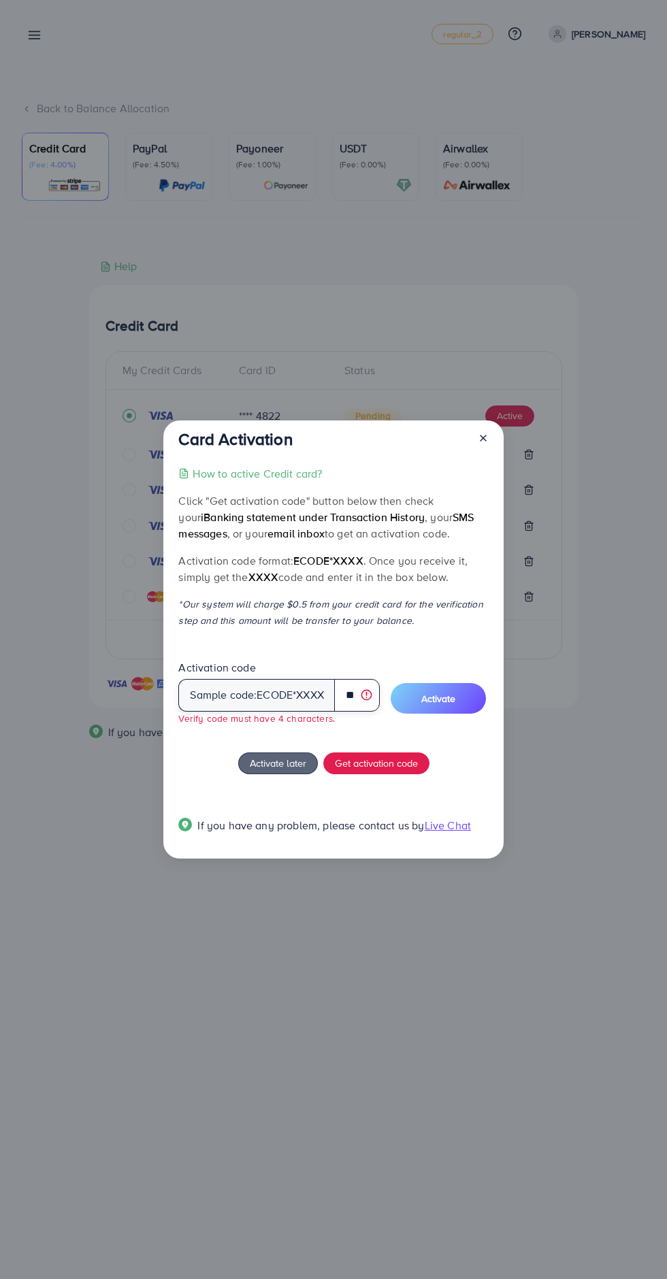
click at [352, 692] on input "**" at bounding box center [357, 695] width 46 height 33
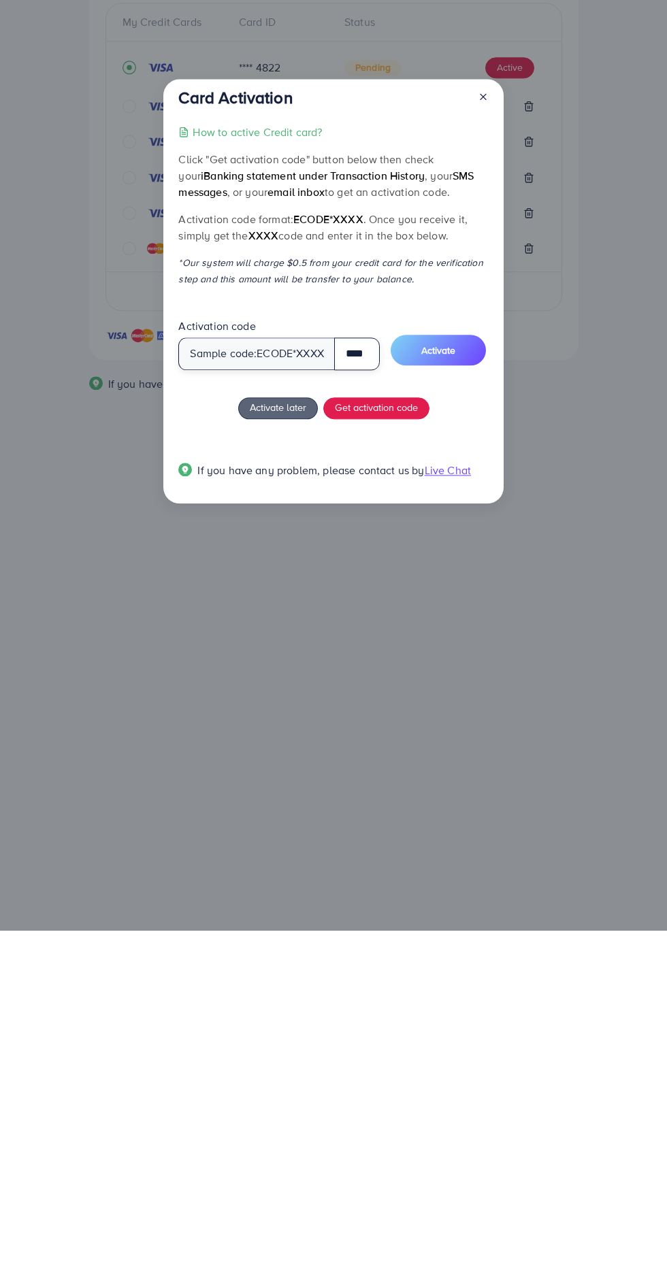
scroll to position [0, 5]
type input "****"
click at [457, 713] on button "Activate" at bounding box center [437, 698] width 95 height 31
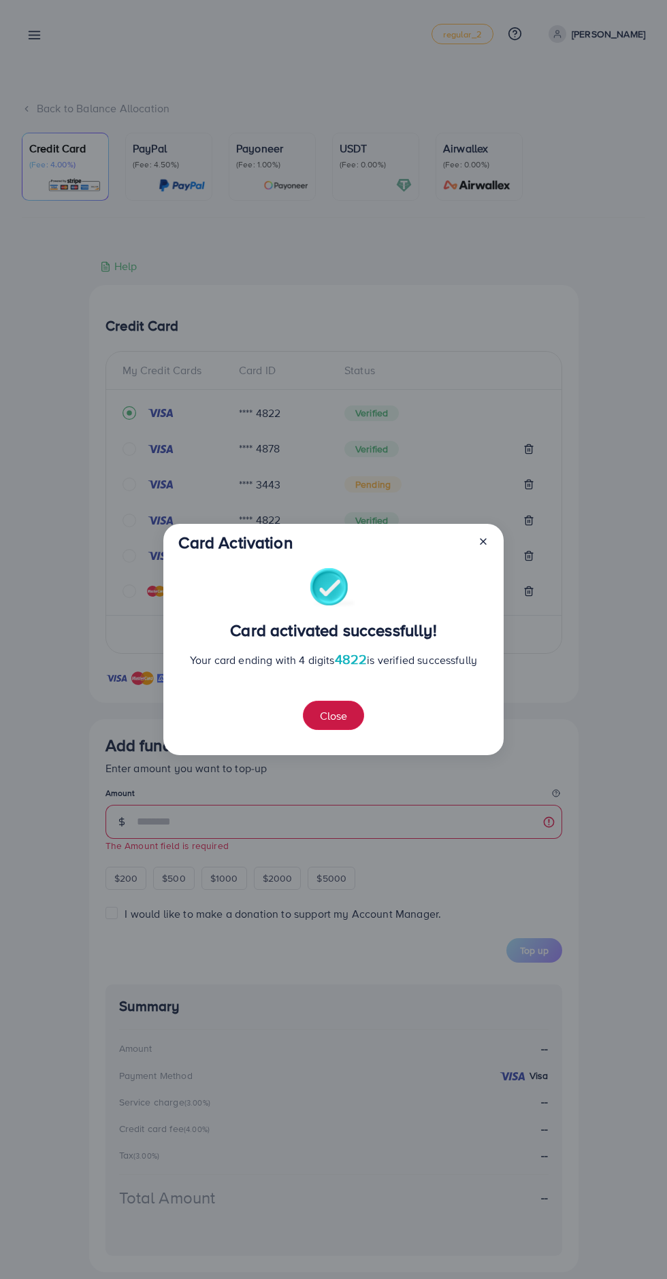
click at [322, 724] on button "Close" at bounding box center [333, 715] width 61 height 29
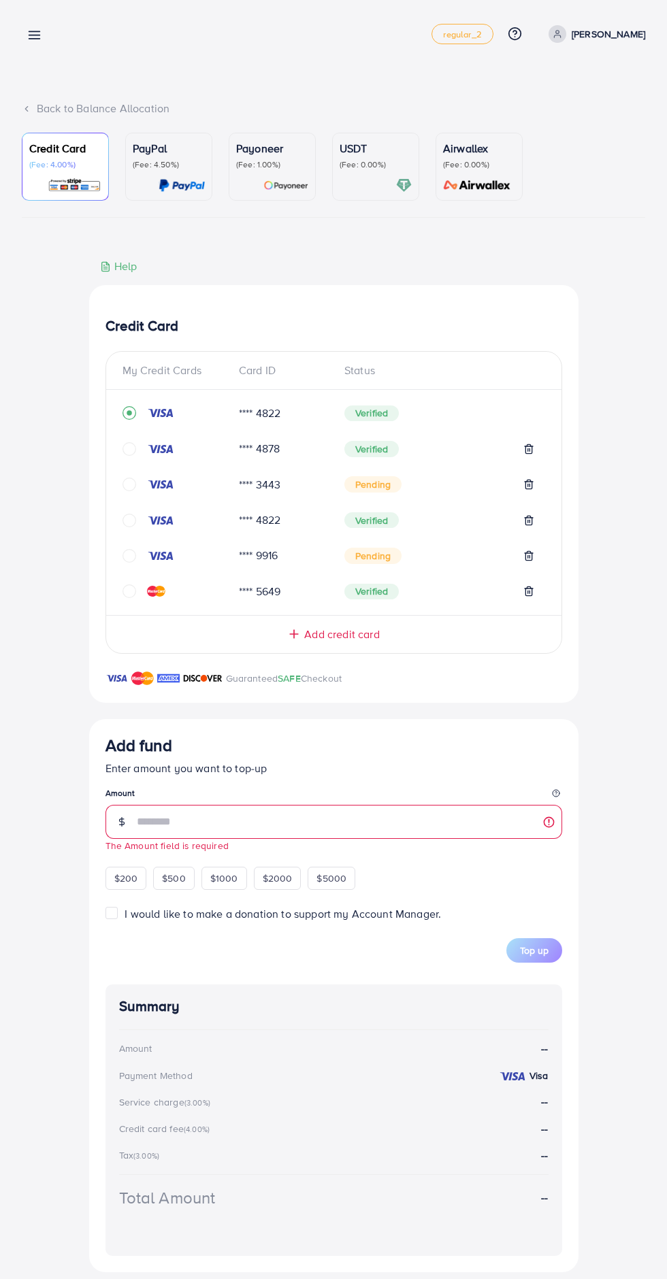
click at [173, 880] on span "$500" at bounding box center [174, 878] width 24 height 14
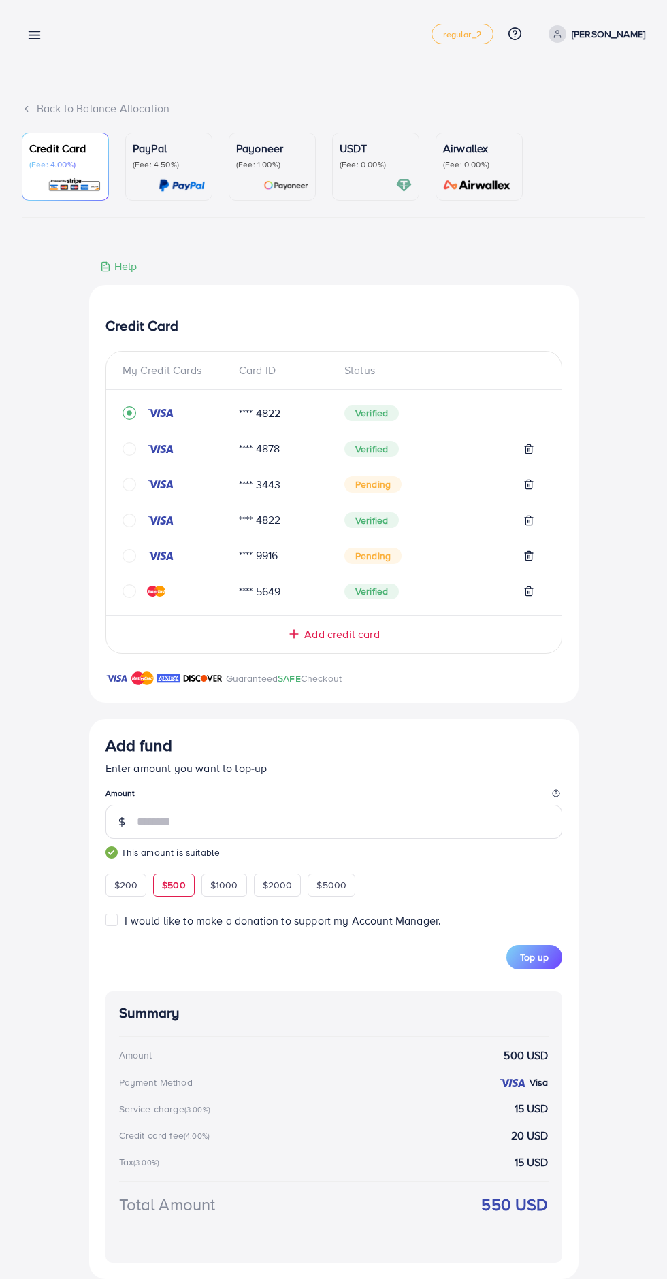
type input "***"
click at [179, 918] on span "I would like to make a donation to support my Account Manager." at bounding box center [282, 920] width 316 height 15
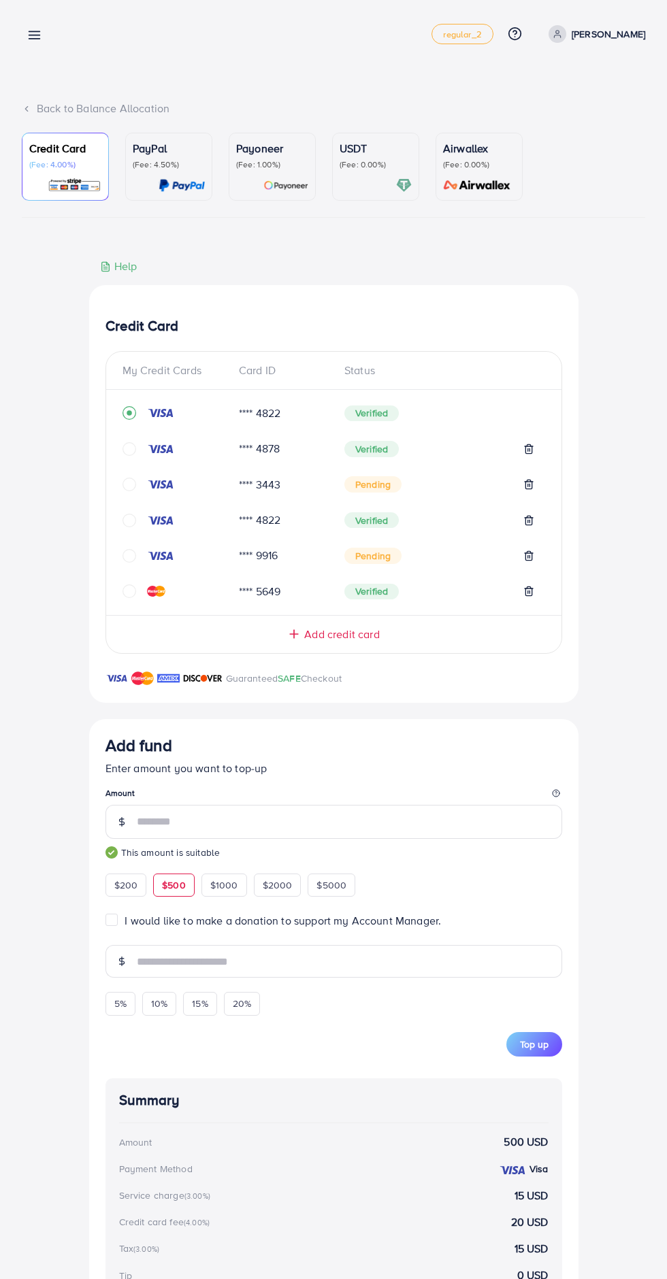
click at [525, 1056] on button "Top up" at bounding box center [534, 1044] width 56 height 24
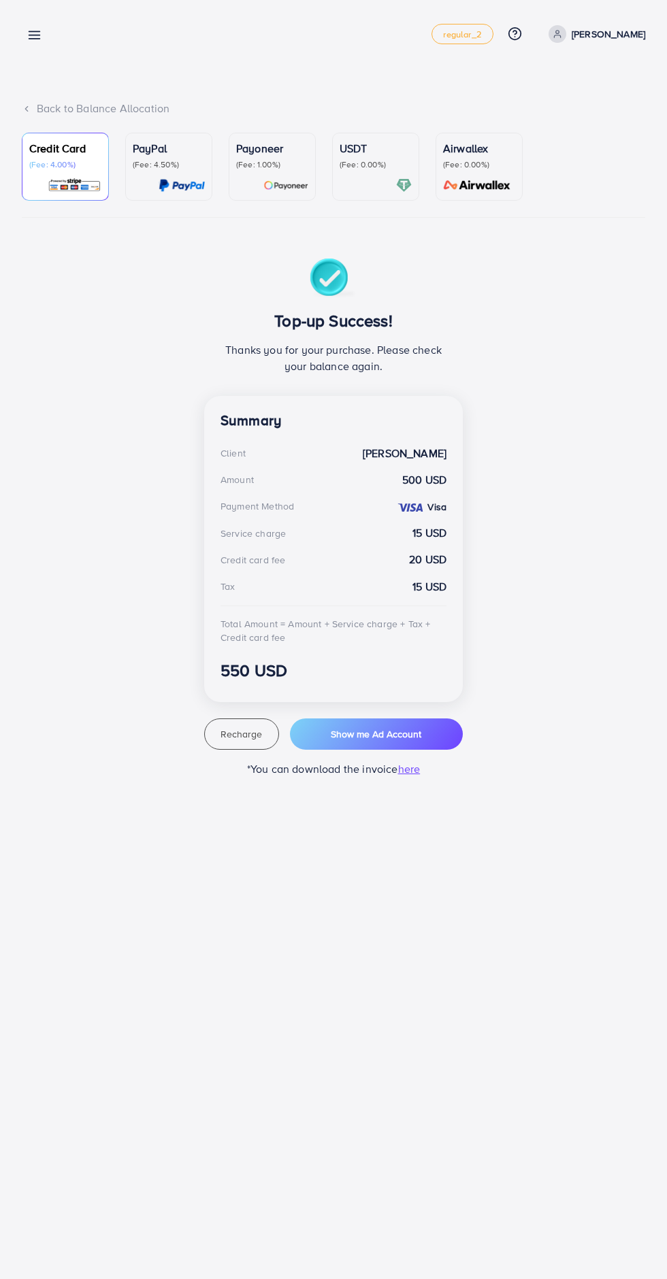
click at [32, 27] on link at bounding box center [32, 34] width 20 height 17
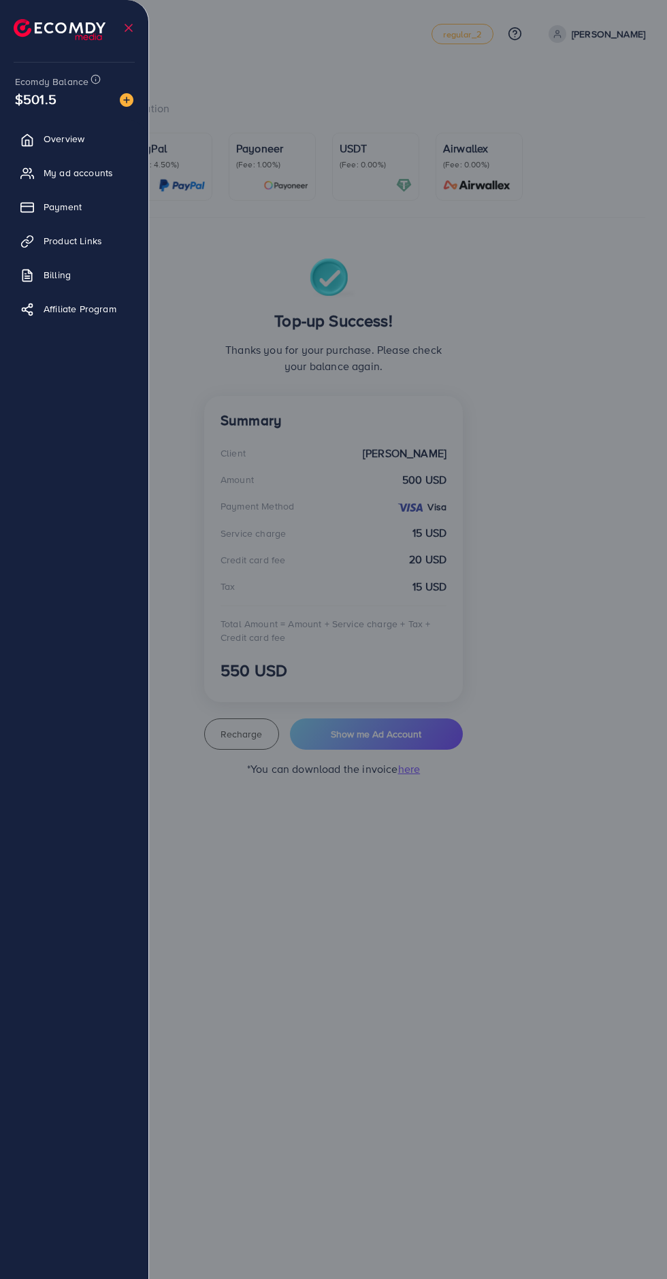
click at [18, 24] on img at bounding box center [60, 29] width 92 height 21
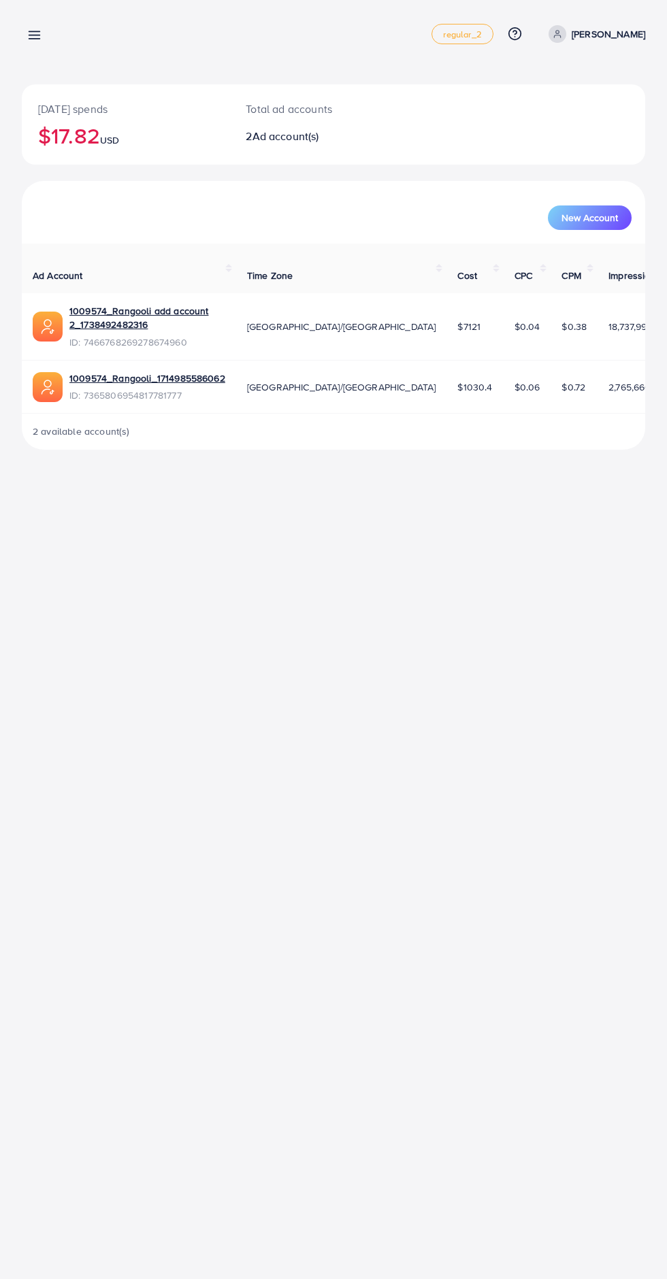
click at [34, 35] on line at bounding box center [34, 35] width 11 height 0
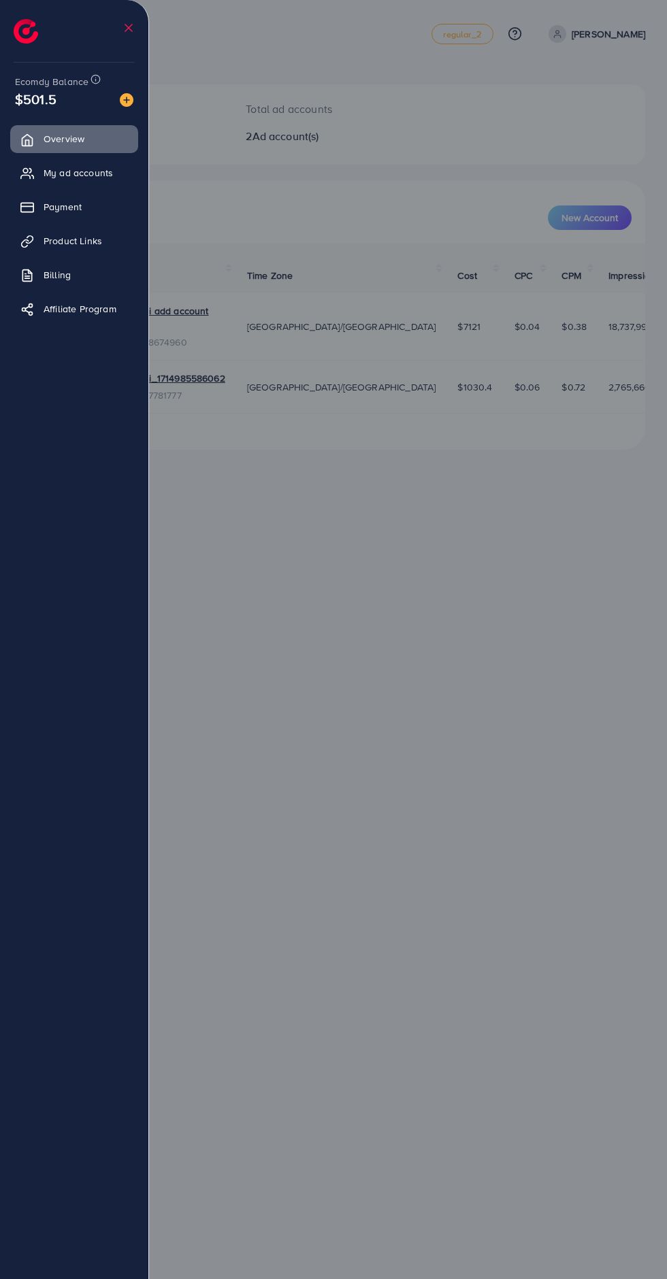
click at [220, 63] on div at bounding box center [333, 767] width 667 height 1534
